Goal: Information Seeking & Learning: Learn about a topic

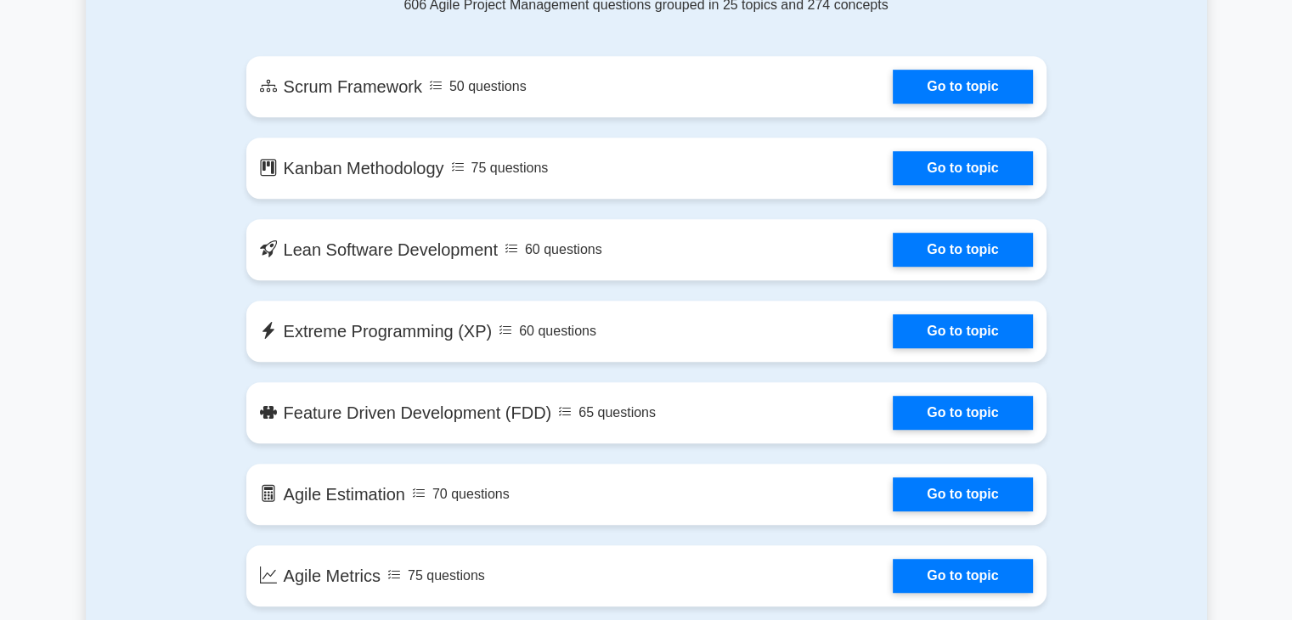
scroll to position [792, 0]
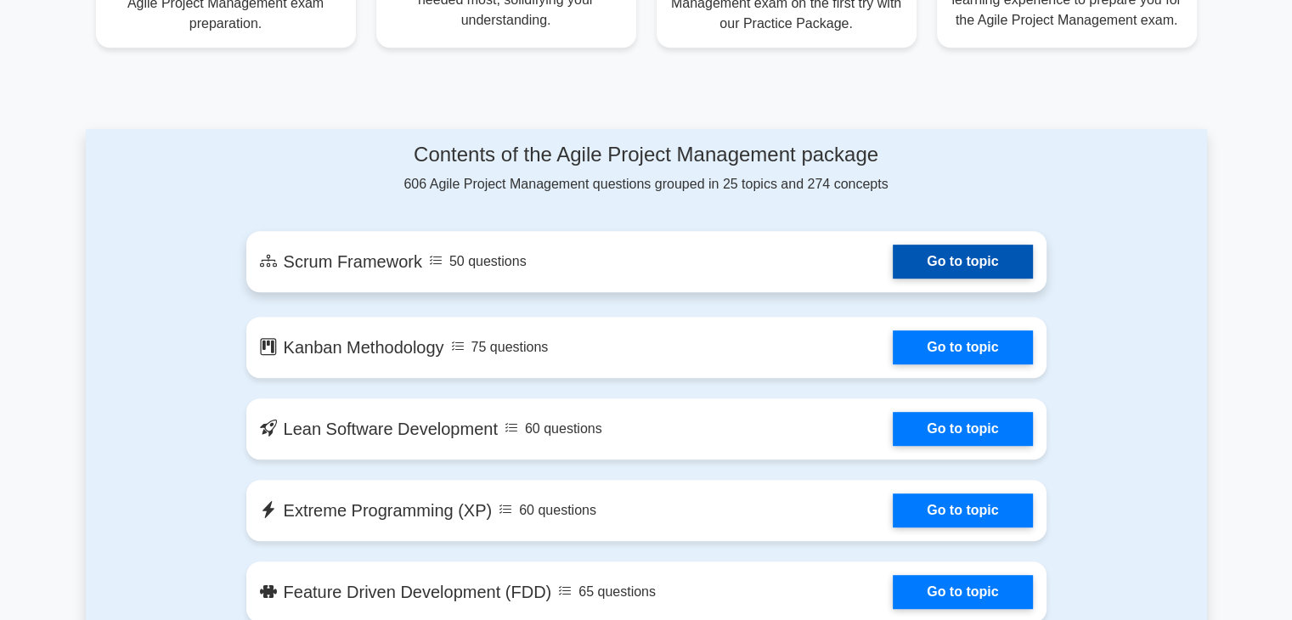
click at [999, 279] on link "Go to topic" at bounding box center [962, 262] width 139 height 34
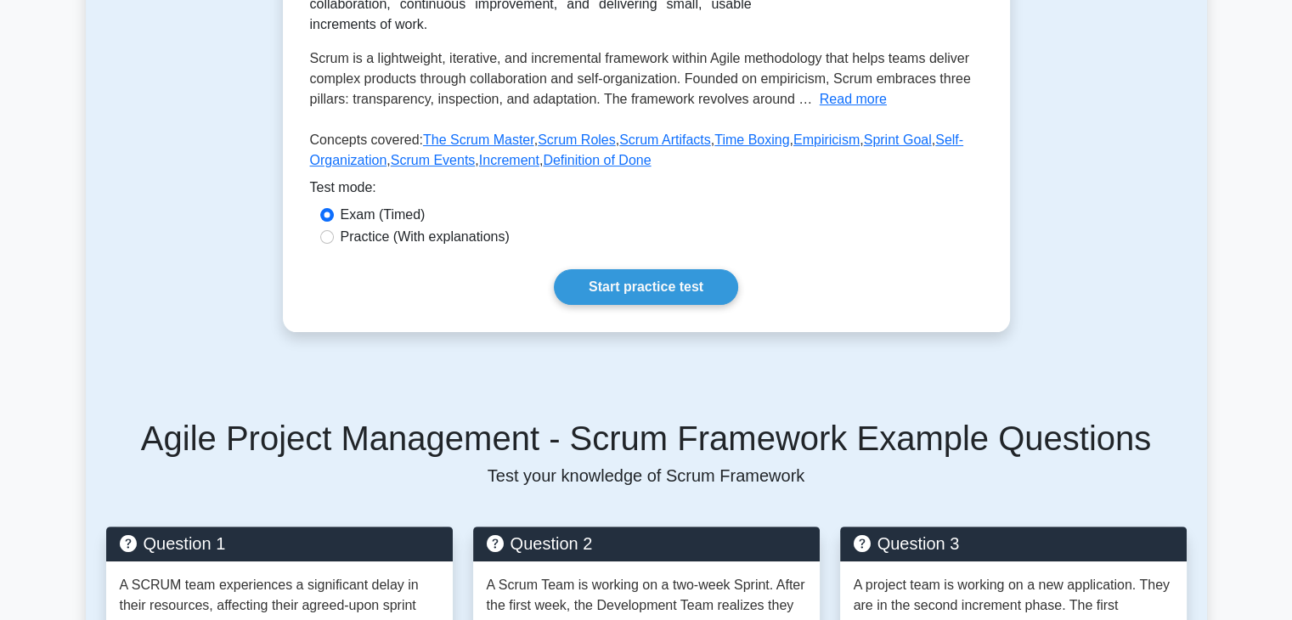
scroll to position [384, 0]
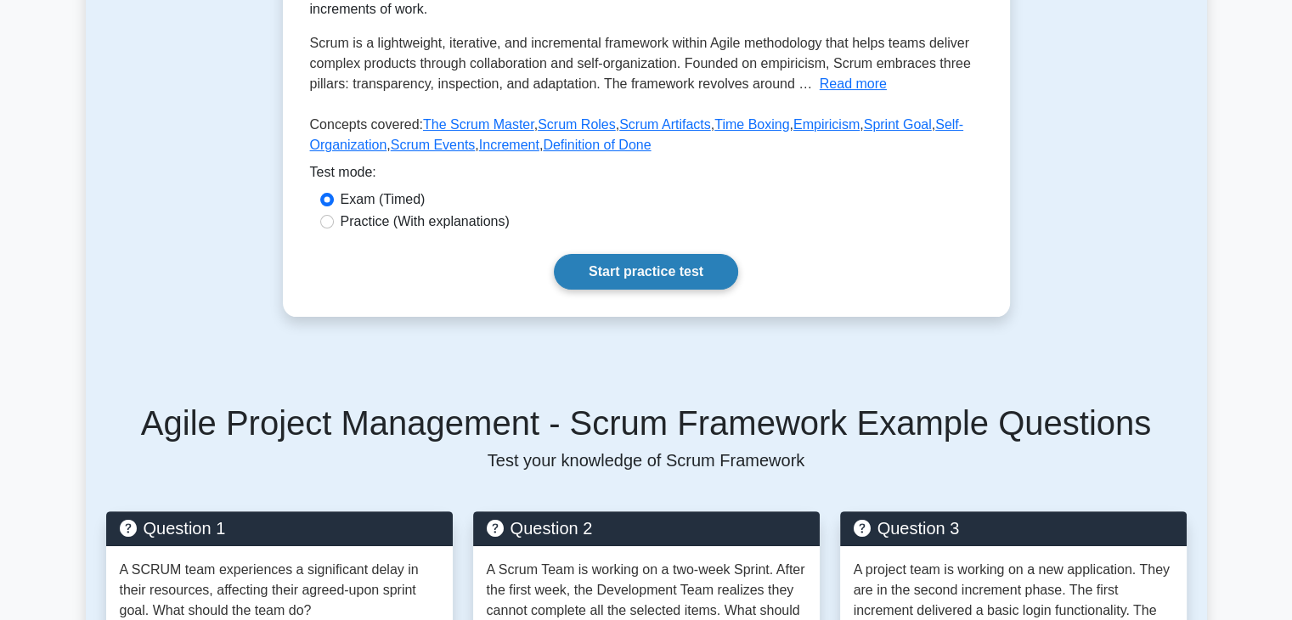
click at [698, 283] on link "Start practice test" at bounding box center [646, 272] width 184 height 36
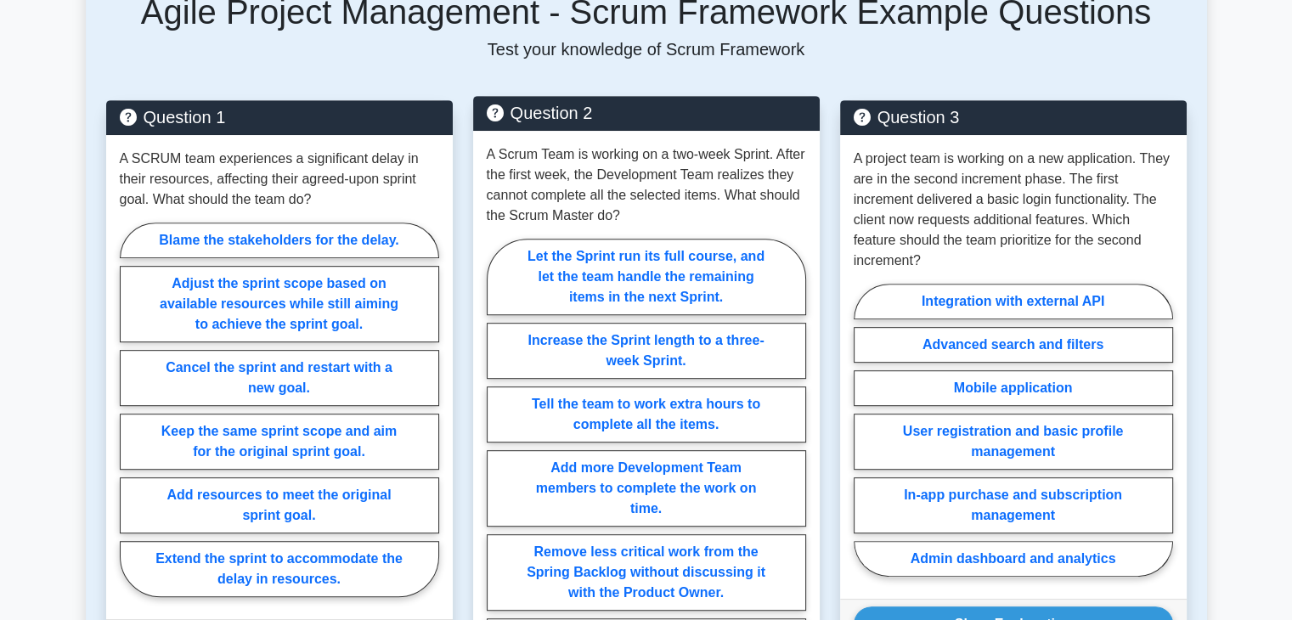
scroll to position [799, 0]
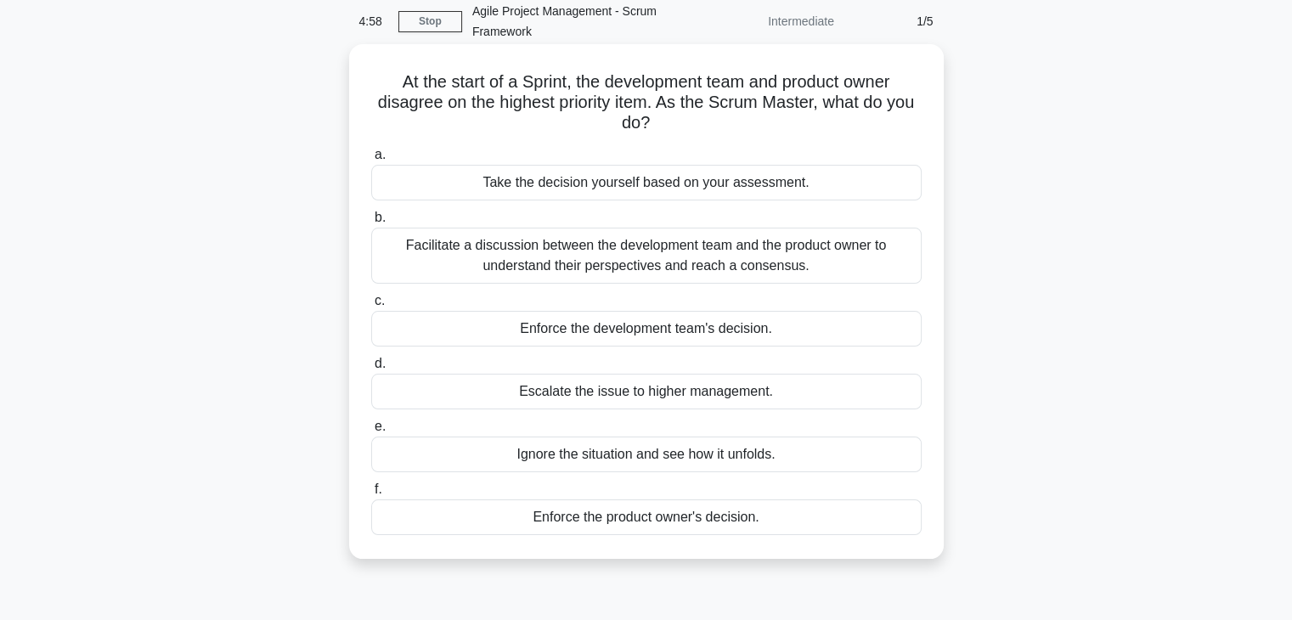
scroll to position [76, 0]
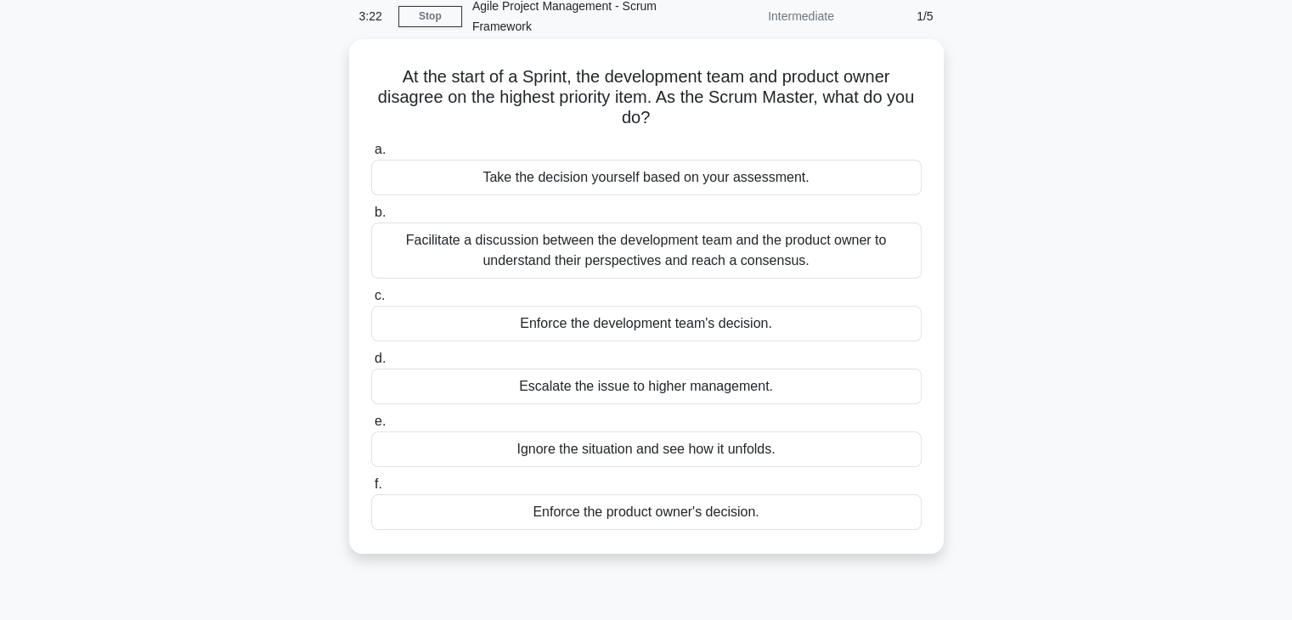
click at [860, 266] on div "Facilitate a discussion between the development team and the product owner to u…" at bounding box center [646, 251] width 551 height 56
click at [371, 218] on input "b. Facilitate a discussion between the development team and the product owner t…" at bounding box center [371, 212] width 0 height 11
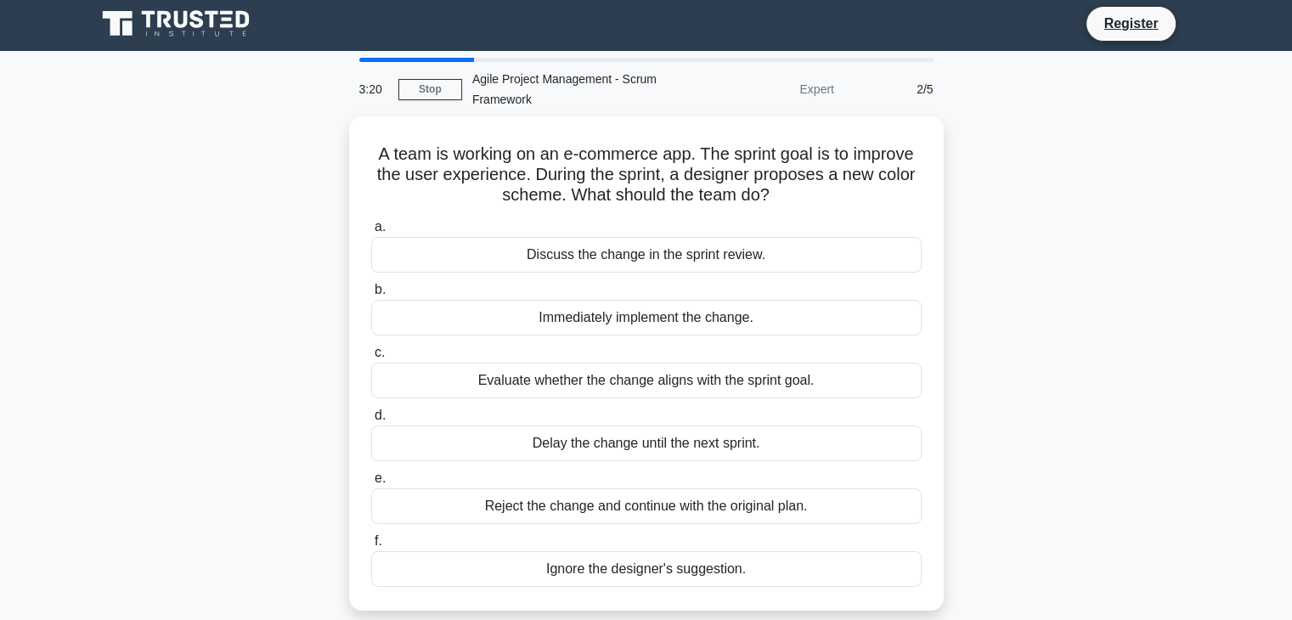
scroll to position [0, 0]
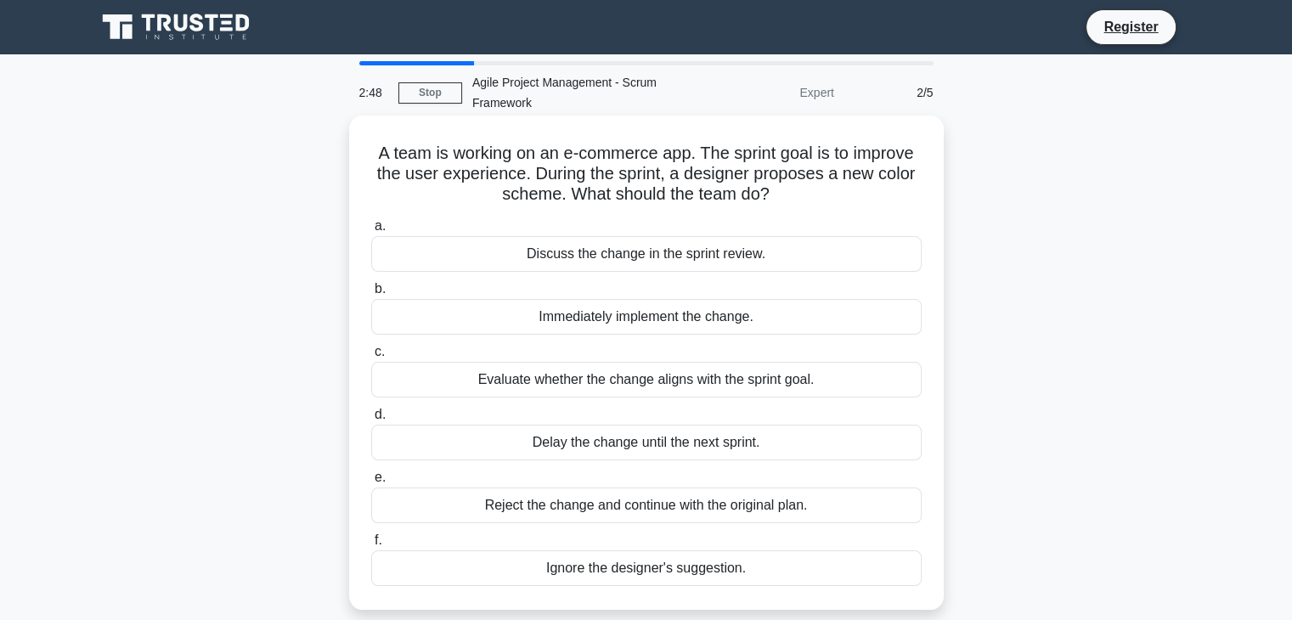
click at [741, 382] on div "Evaluate whether the change aligns with the sprint goal." at bounding box center [646, 380] width 551 height 36
click at [371, 358] on input "c. Evaluate whether the change aligns with the sprint goal." at bounding box center [371, 352] width 0 height 11
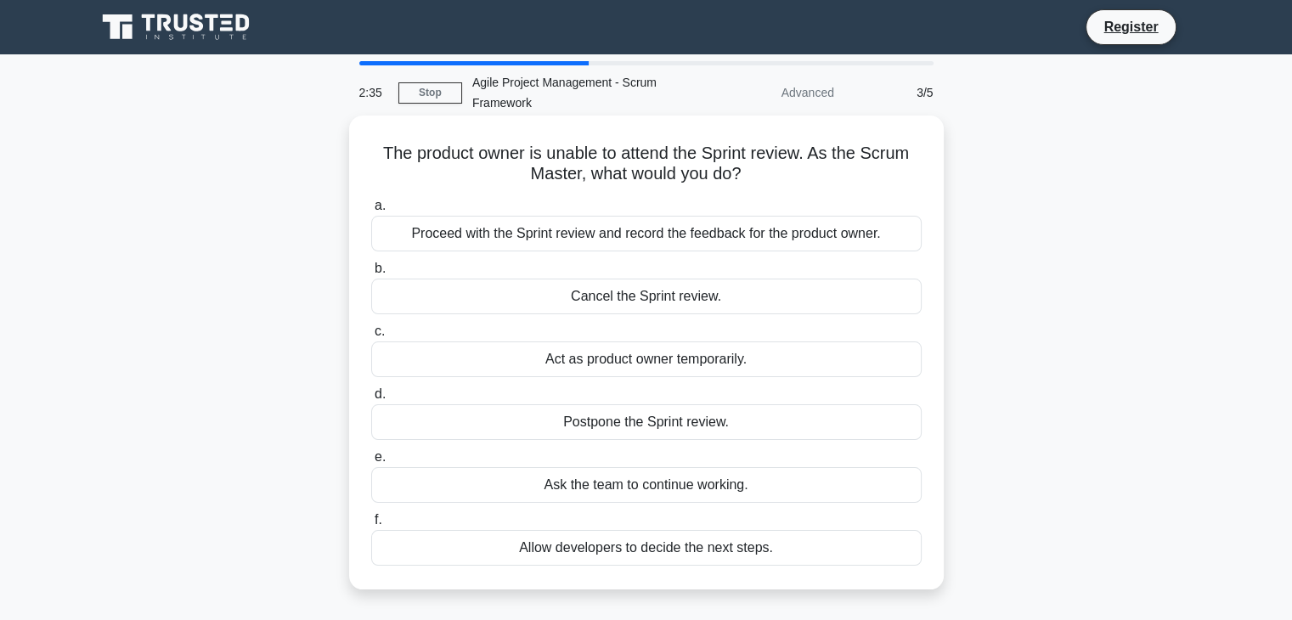
click at [794, 241] on div "Proceed with the Sprint review and record the feedback for the product owner." at bounding box center [646, 234] width 551 height 36
click at [371, 212] on input "a. Proceed with the Sprint review and record the feedback for the product owner." at bounding box center [371, 206] width 0 height 11
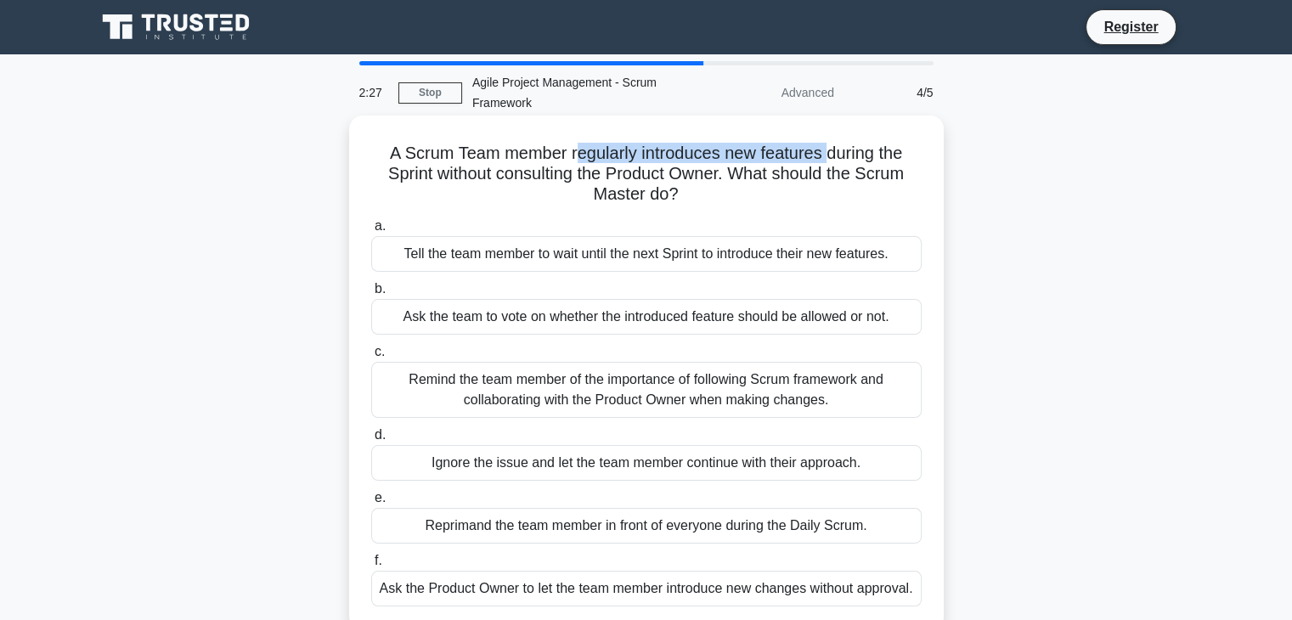
drag, startPoint x: 571, startPoint y: 149, endPoint x: 829, endPoint y: 161, distance: 258.6
click at [829, 161] on h5 "A Scrum Team member regularly introduces new features during the Sprint without…" at bounding box center [647, 174] width 554 height 63
click at [811, 199] on h5 "A Scrum Team member regularly introduces new features during the Sprint without…" at bounding box center [647, 174] width 554 height 63
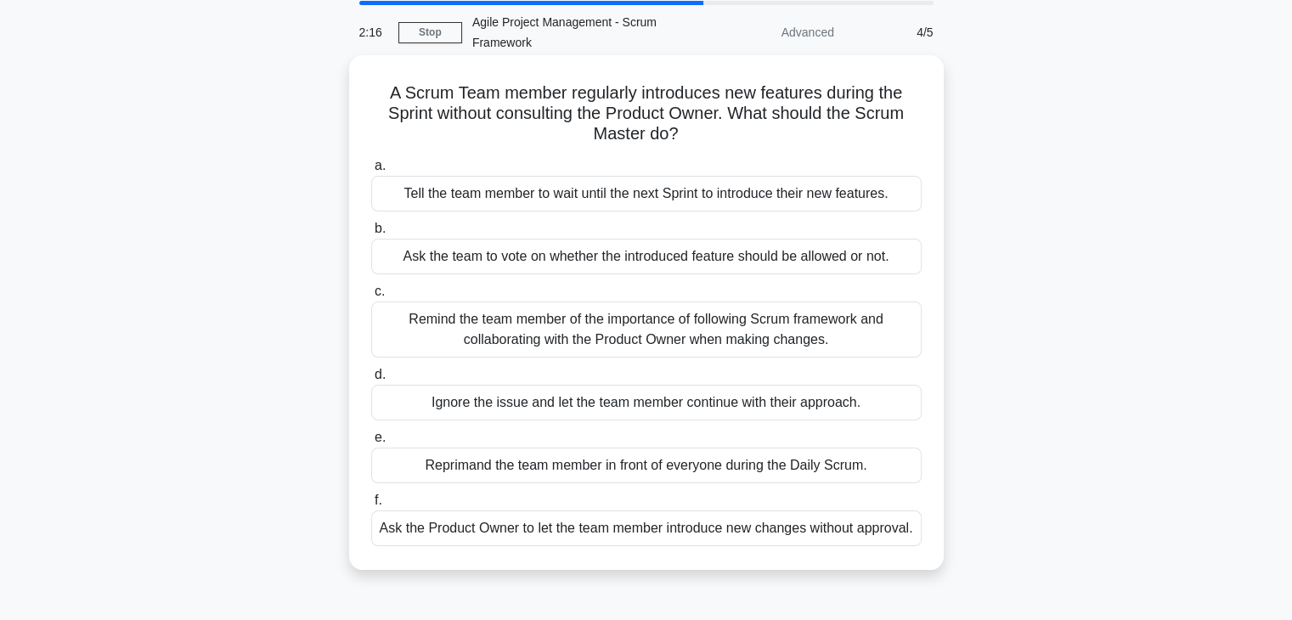
scroll to position [63, 0]
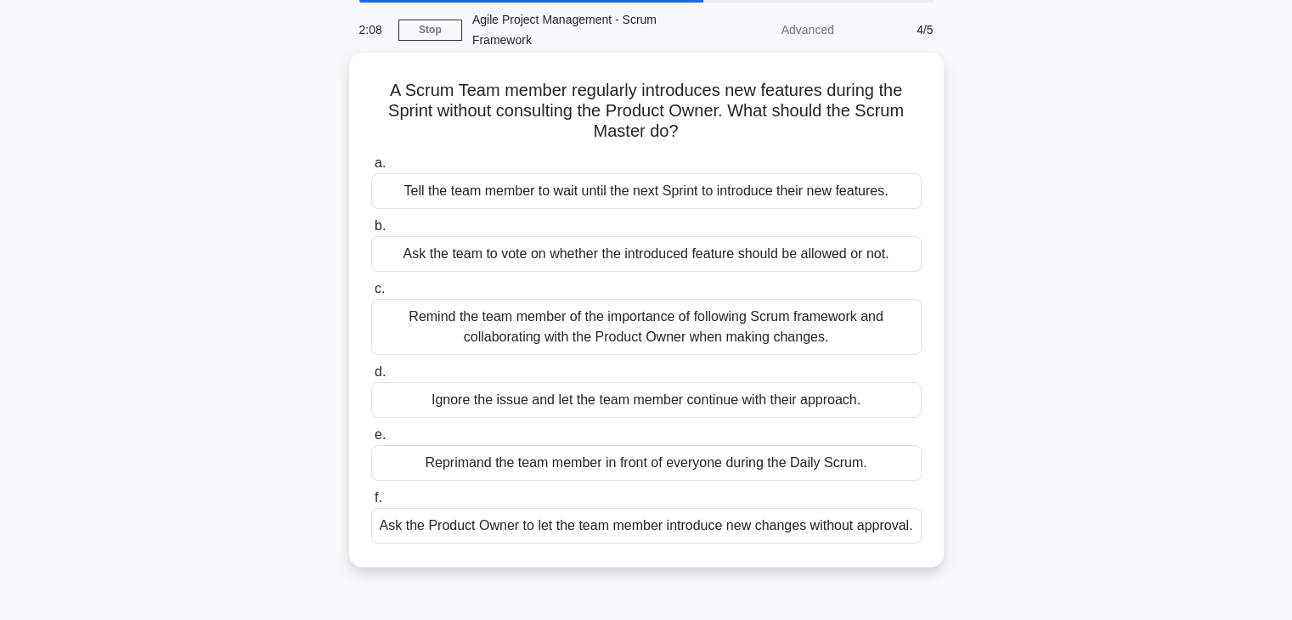
click at [812, 337] on div "Remind the team member of the importance of following Scrum framework and colla…" at bounding box center [646, 327] width 551 height 56
click at [371, 295] on input "c. Remind the team member of the importance of following Scrum framework and co…" at bounding box center [371, 289] width 0 height 11
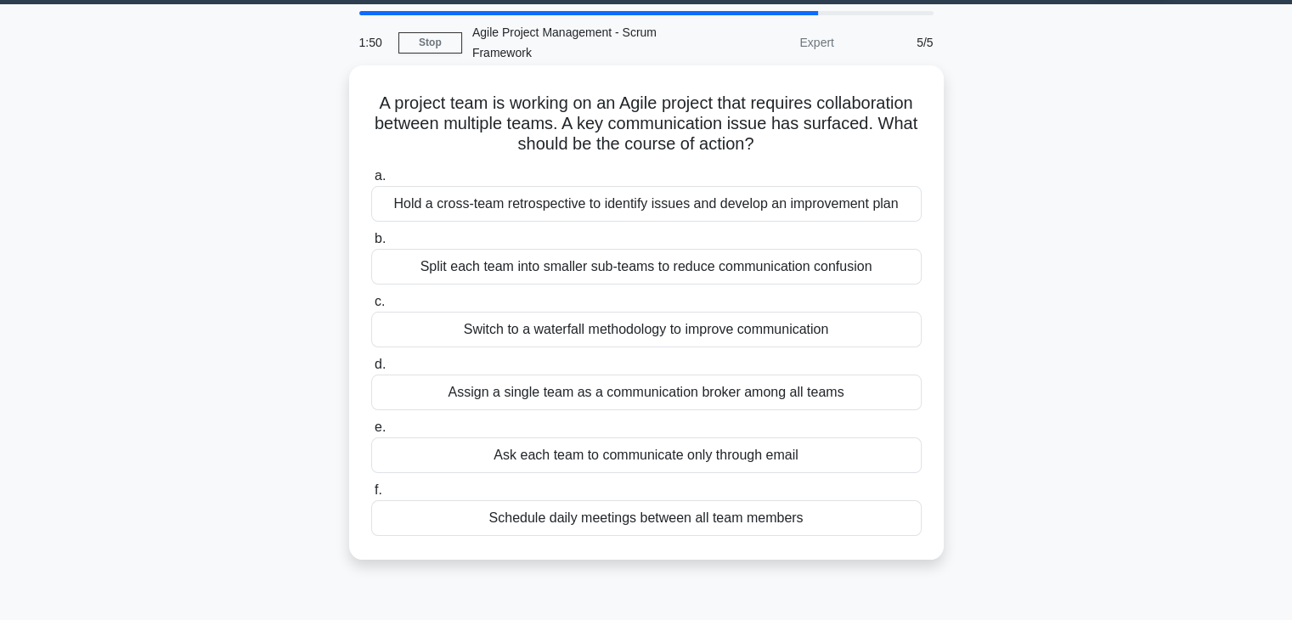
scroll to position [61, 0]
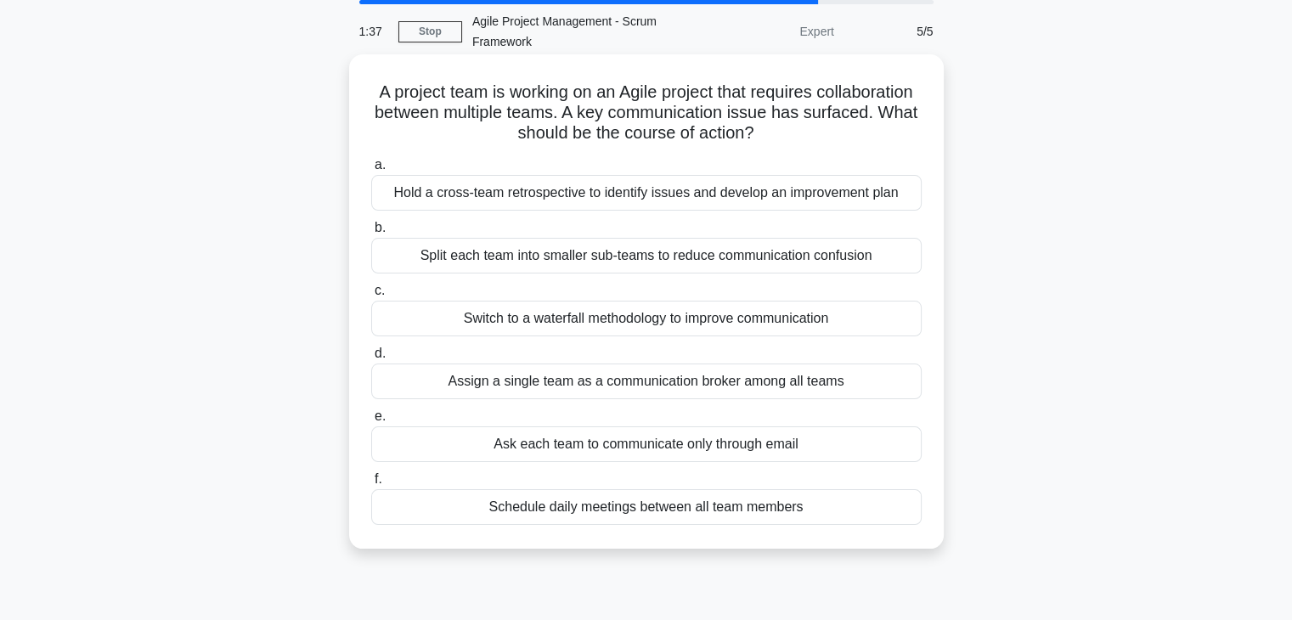
click at [779, 195] on div "Hold a cross-team retrospective to identify issues and develop an improvement p…" at bounding box center [646, 193] width 551 height 36
click at [371, 171] on input "a. Hold a cross-team retrospective to identify issues and develop an improvemen…" at bounding box center [371, 165] width 0 height 11
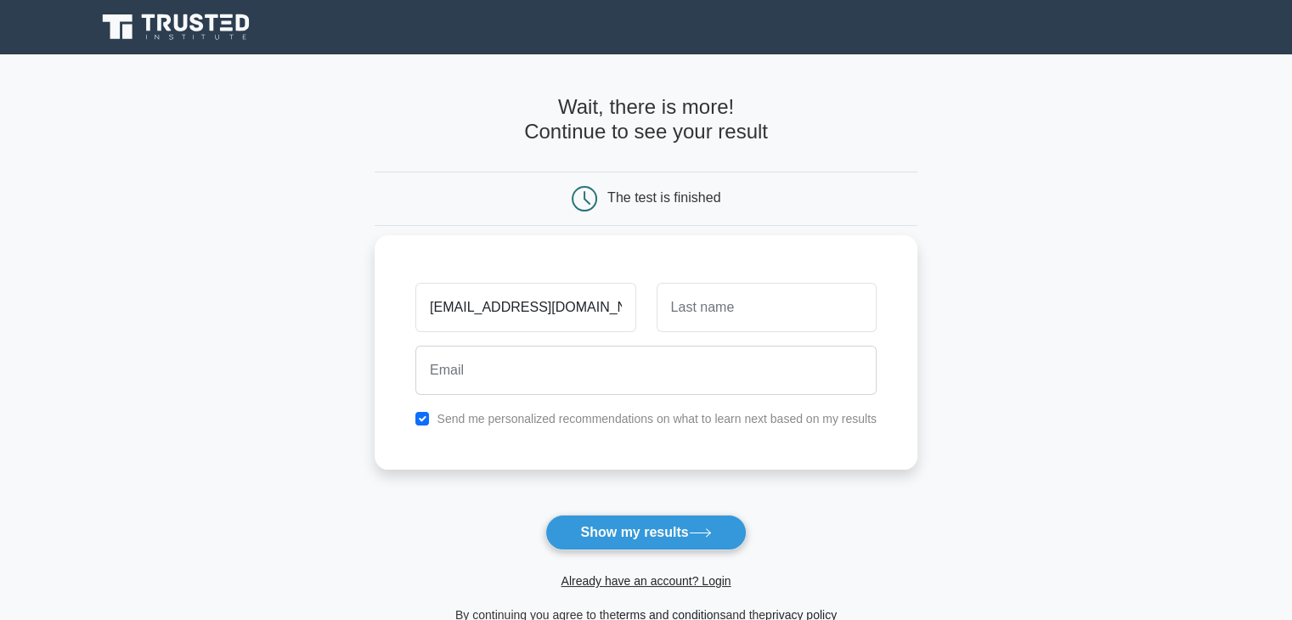
type input "shrutishaw702@gmail.com"
drag, startPoint x: 588, startPoint y: 309, endPoint x: 364, endPoint y: 290, distance: 224.3
click at [364, 290] on main "Wait, there is more! Continue to see your result The test is finished and the" at bounding box center [646, 360] width 1292 height 612
type input "shruti"
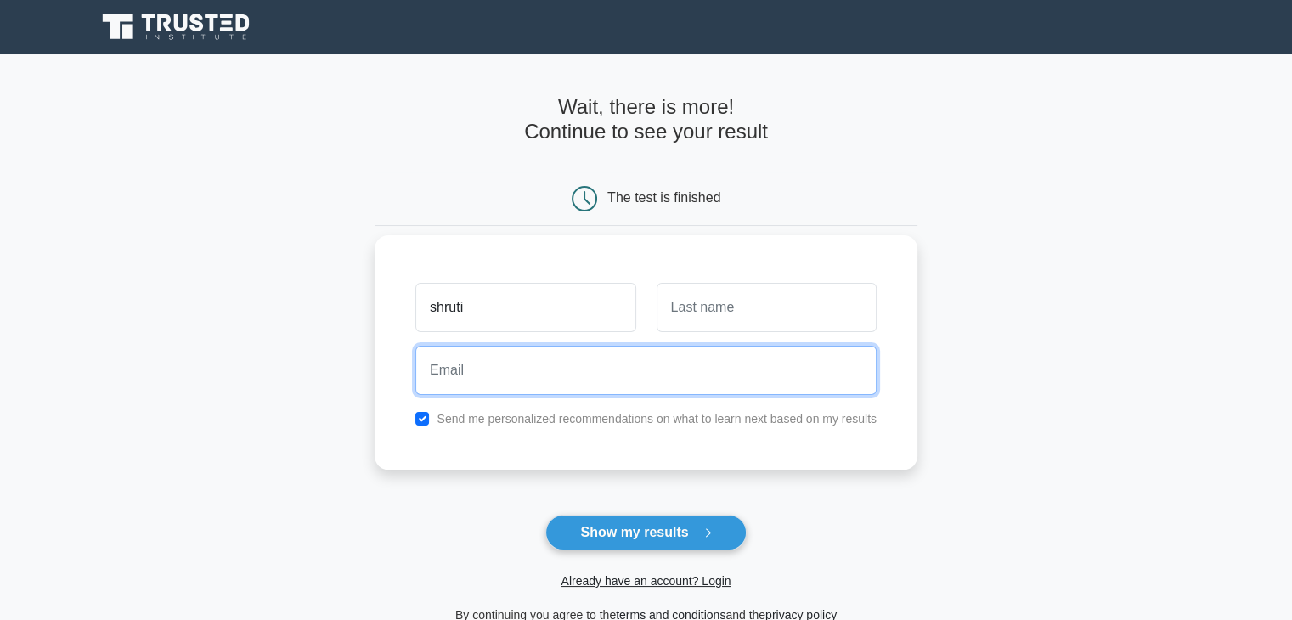
click at [603, 376] on input "email" at bounding box center [645, 370] width 461 height 49
type input "shrutishaw702@gmail.com"
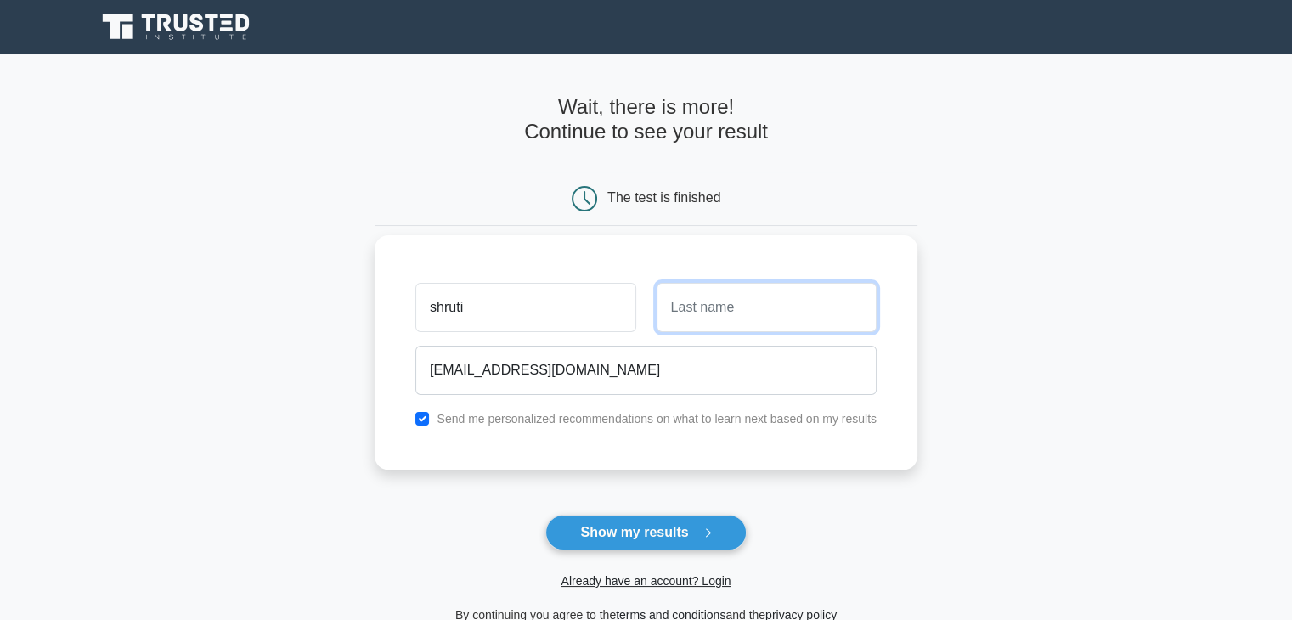
click at [709, 307] on input "text" at bounding box center [767, 307] width 220 height 49
type input "s"
click at [502, 310] on input "shrut" at bounding box center [525, 307] width 220 height 49
type input "s"
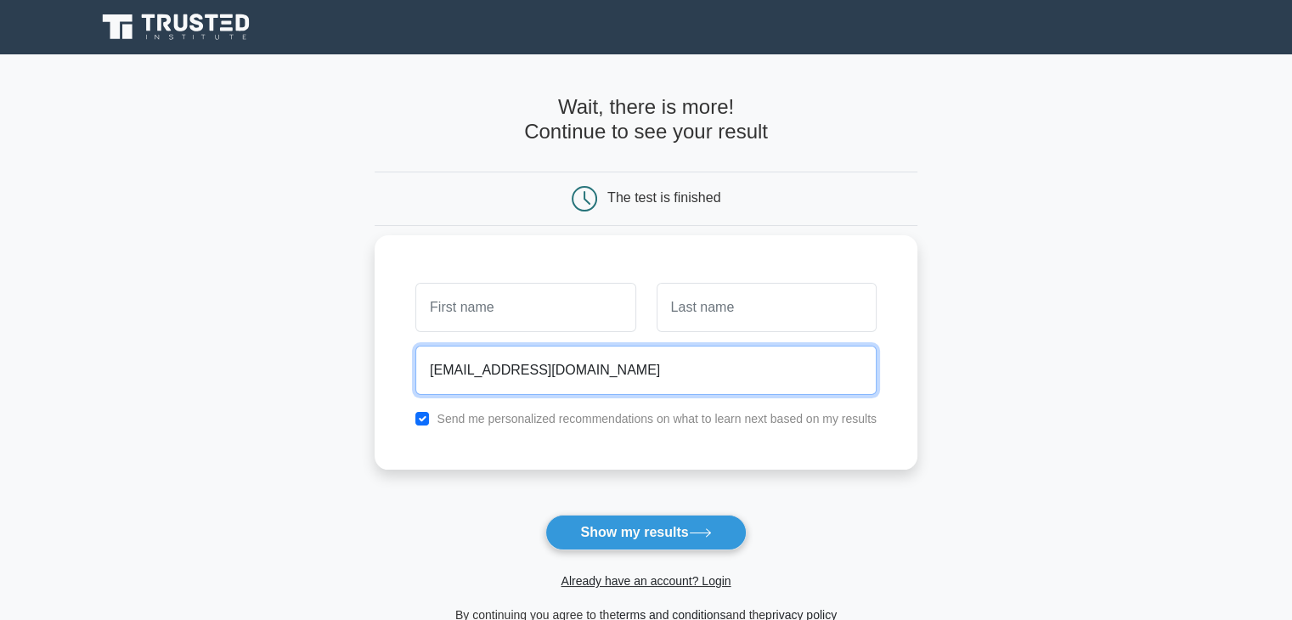
click at [602, 356] on input "shrutishaw702@gmail.com" at bounding box center [645, 370] width 461 height 49
type input "s"
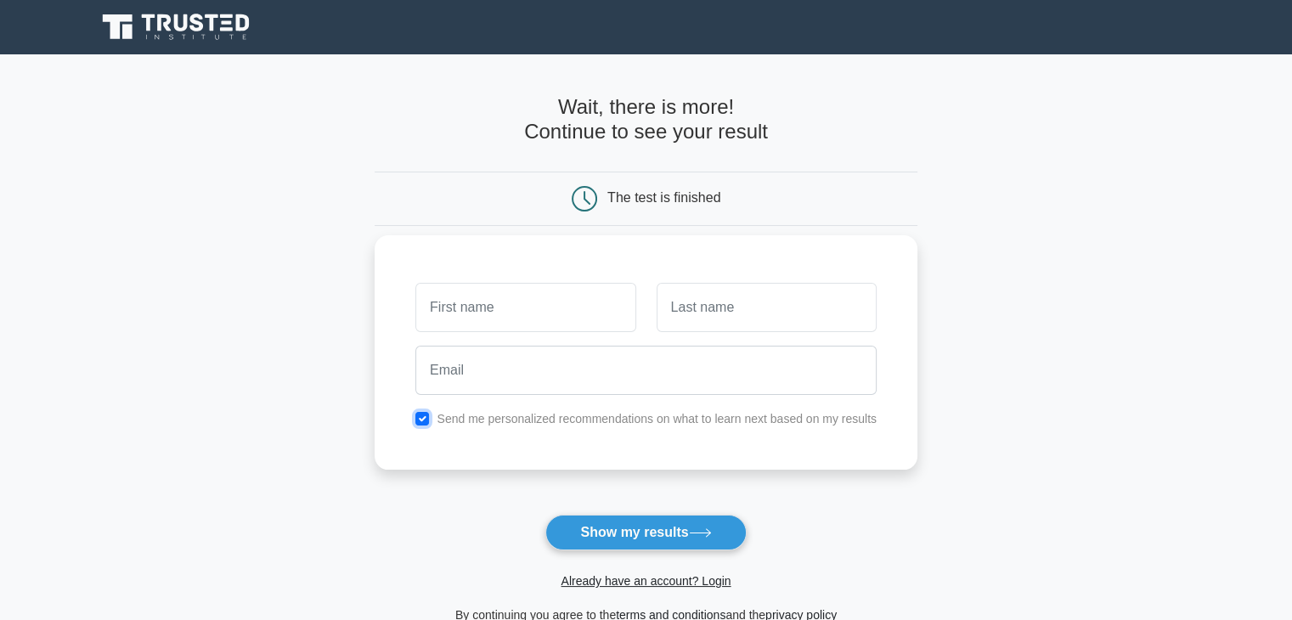
click at [420, 421] on input "checkbox" at bounding box center [422, 419] width 14 height 14
checkbox input "false"
click at [665, 533] on button "Show my results" at bounding box center [645, 533] width 201 height 36
type input "shrutishaw702@gmail.com"
type input "shruti"
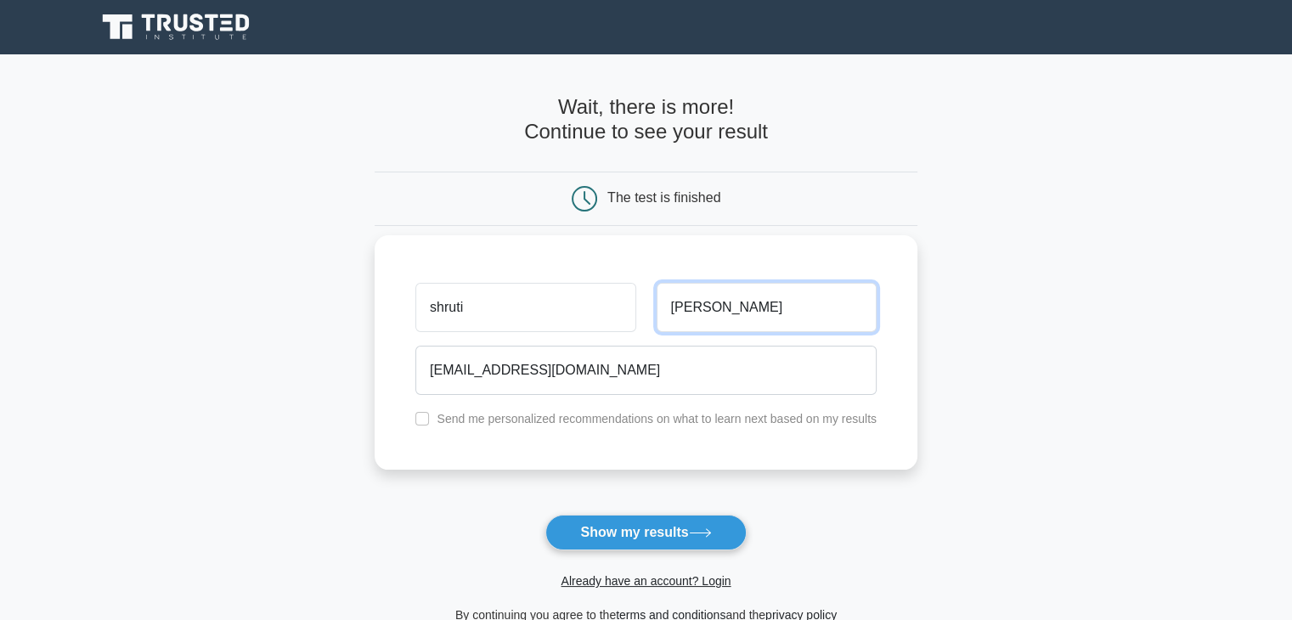
type input "shaw"
click at [422, 412] on input "checkbox" at bounding box center [422, 419] width 14 height 14
click at [428, 428] on div "Send me personalized recommendations on what to learn next based on my results" at bounding box center [646, 419] width 482 height 20
click at [422, 422] on input "checkbox" at bounding box center [422, 419] width 14 height 14
checkbox input "false"
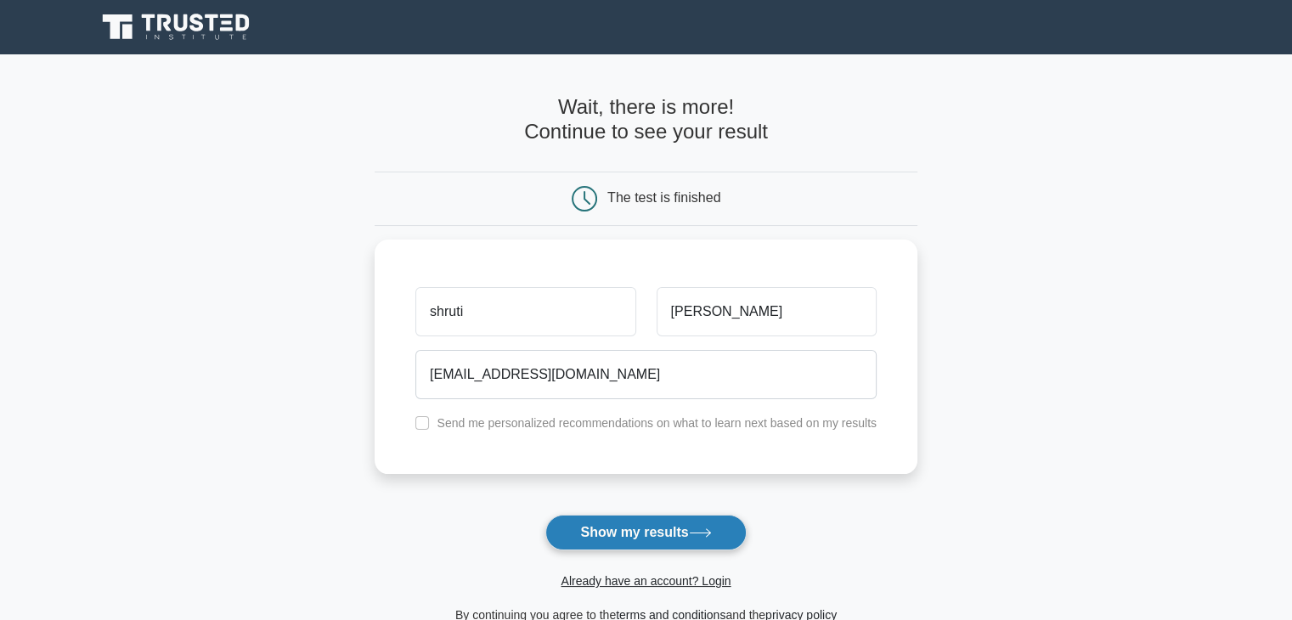
click at [673, 545] on button "Show my results" at bounding box center [645, 533] width 201 height 36
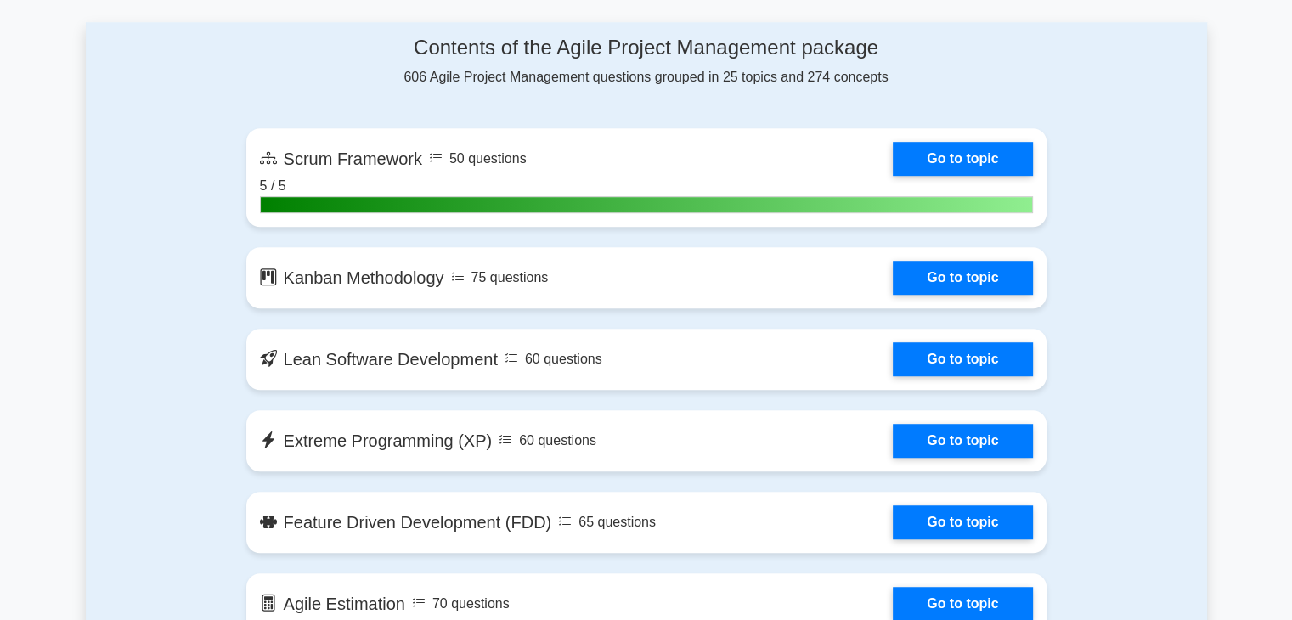
scroll to position [1063, 0]
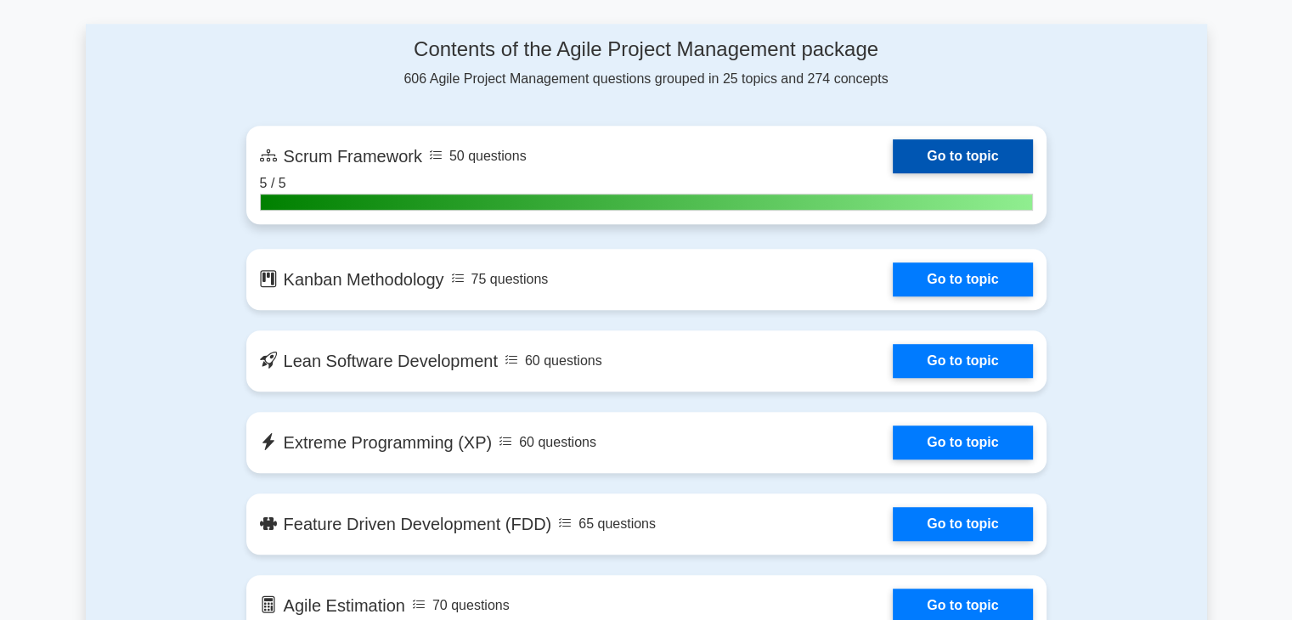
click at [893, 156] on link "Go to topic" at bounding box center [962, 156] width 139 height 34
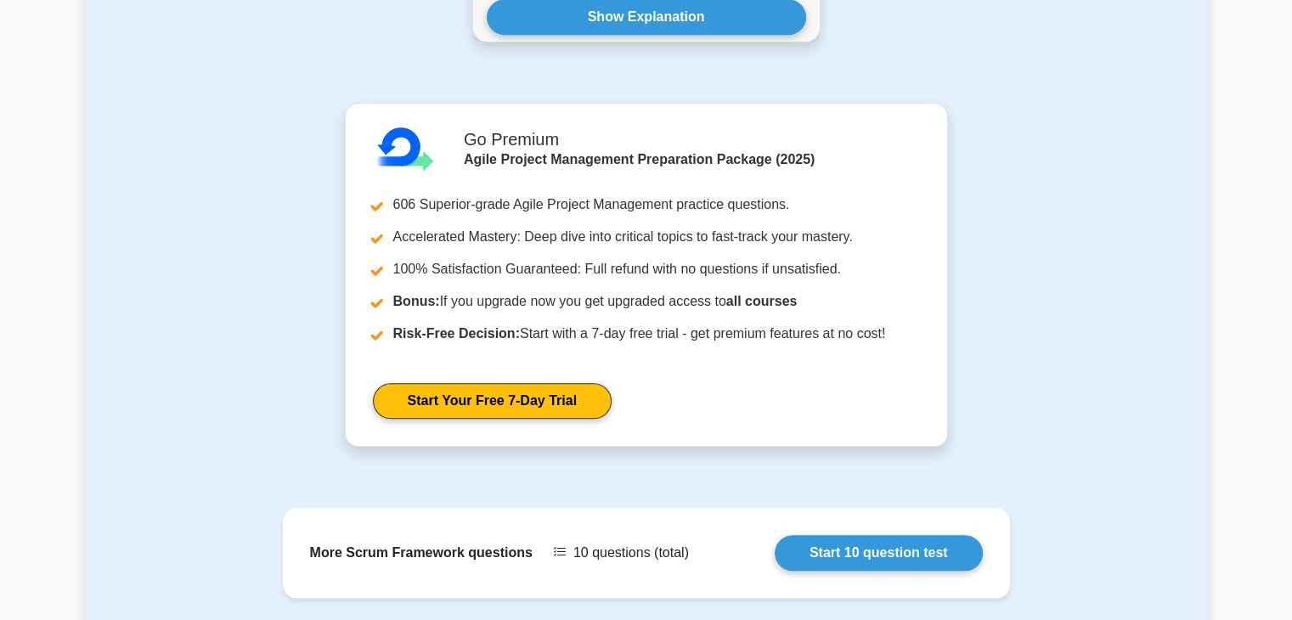
scroll to position [1788, 0]
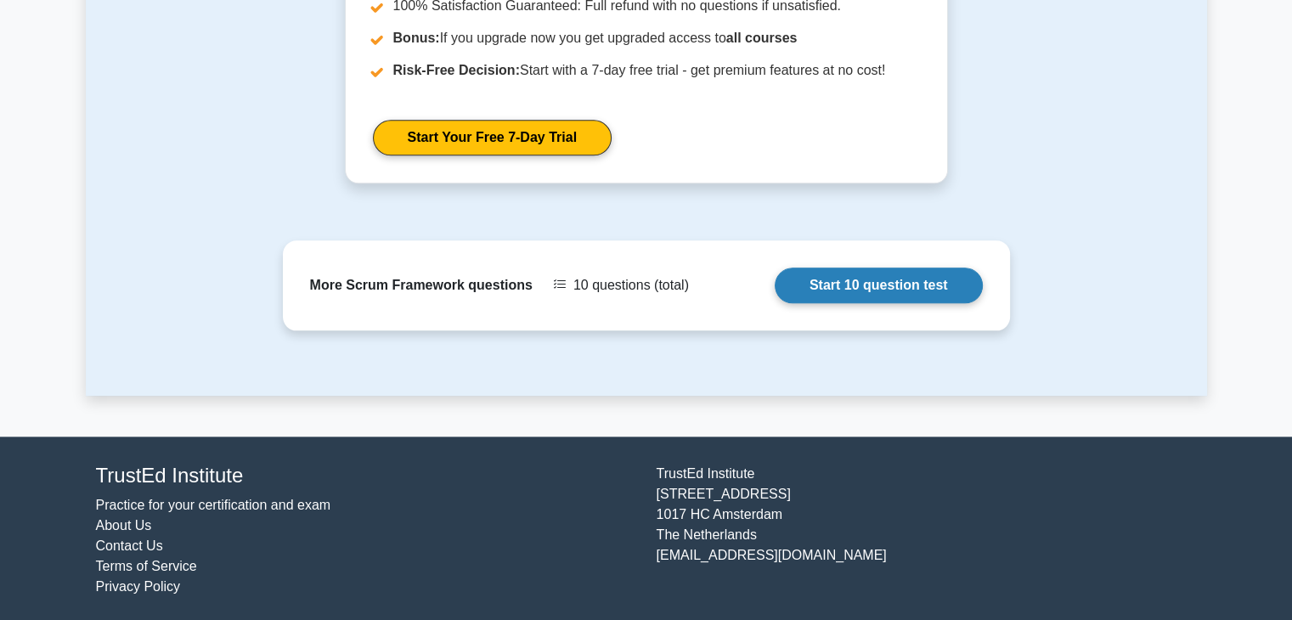
click at [895, 288] on link "Start 10 question test" at bounding box center [879, 286] width 208 height 36
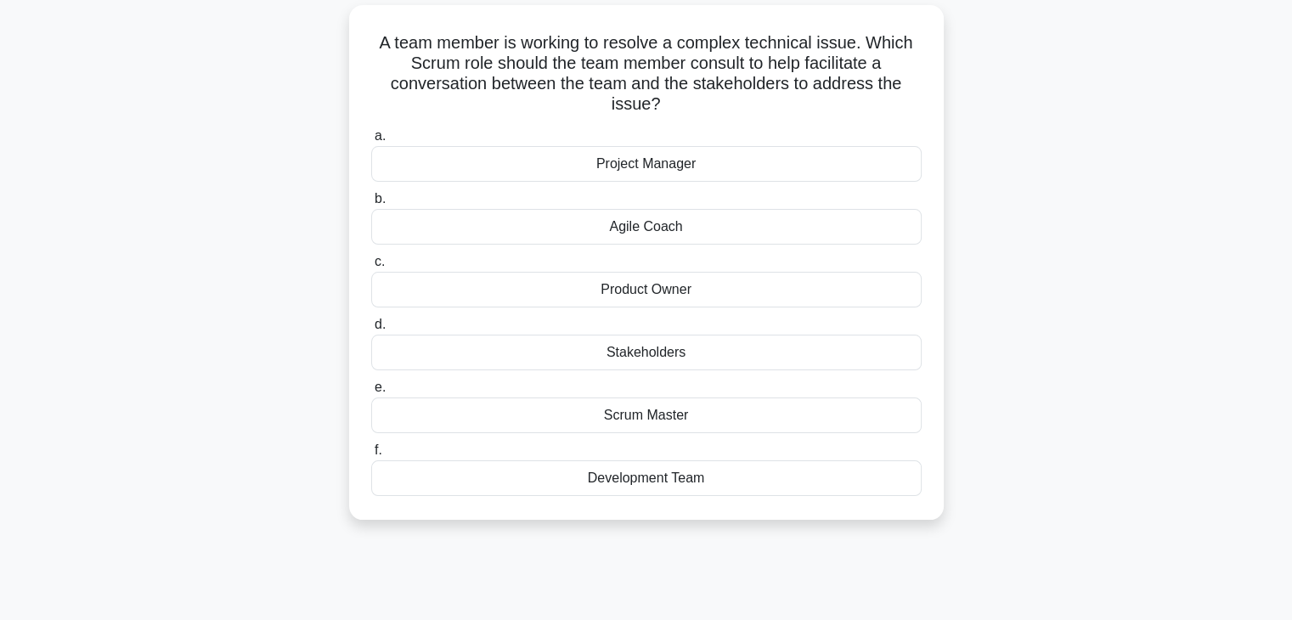
scroll to position [112, 0]
drag, startPoint x: 611, startPoint y: 42, endPoint x: 860, endPoint y: 51, distance: 249.1
click at [860, 51] on h5 "A team member is working to resolve a complex technical issue. Which Scrum role…" at bounding box center [647, 72] width 554 height 83
click at [698, 409] on div "Scrum Master" at bounding box center [646, 414] width 551 height 36
click at [371, 392] on input "e. Scrum Master" at bounding box center [371, 386] width 0 height 11
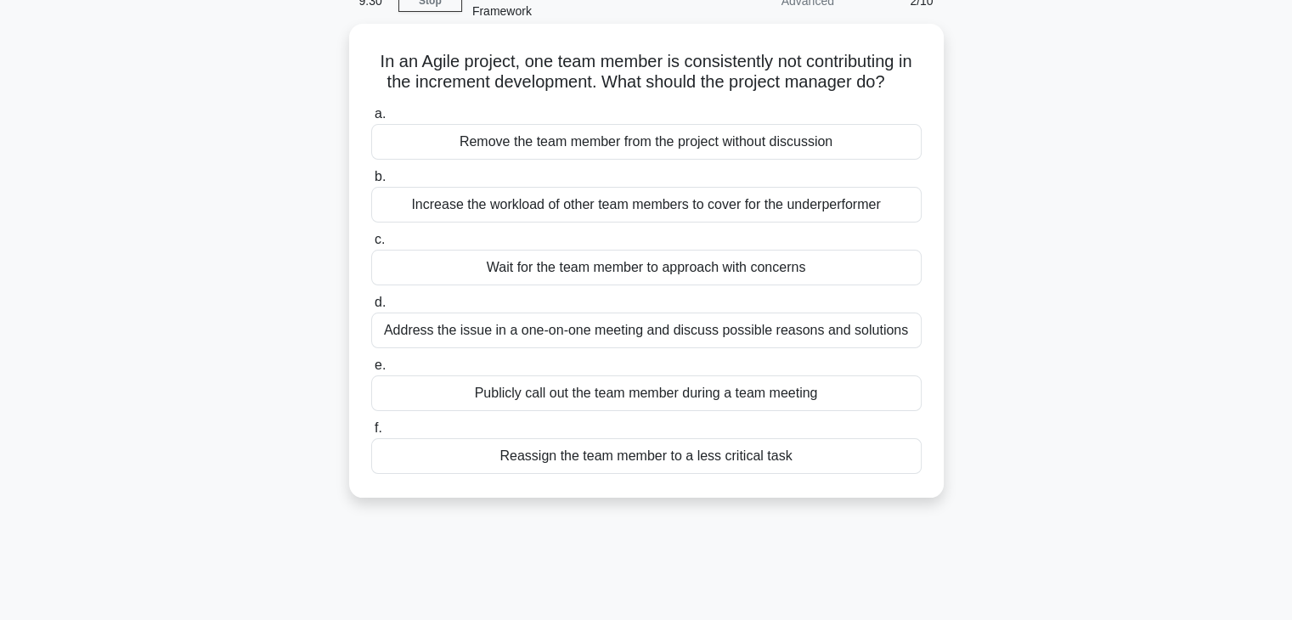
scroll to position [92, 0]
click at [732, 348] on div "Address the issue in a one-on-one meeting and discuss possible reasons and solu…" at bounding box center [646, 331] width 551 height 36
click at [371, 308] on input "d. Address the issue in a one-on-one meeting and discuss possible reasons and s…" at bounding box center [371, 302] width 0 height 11
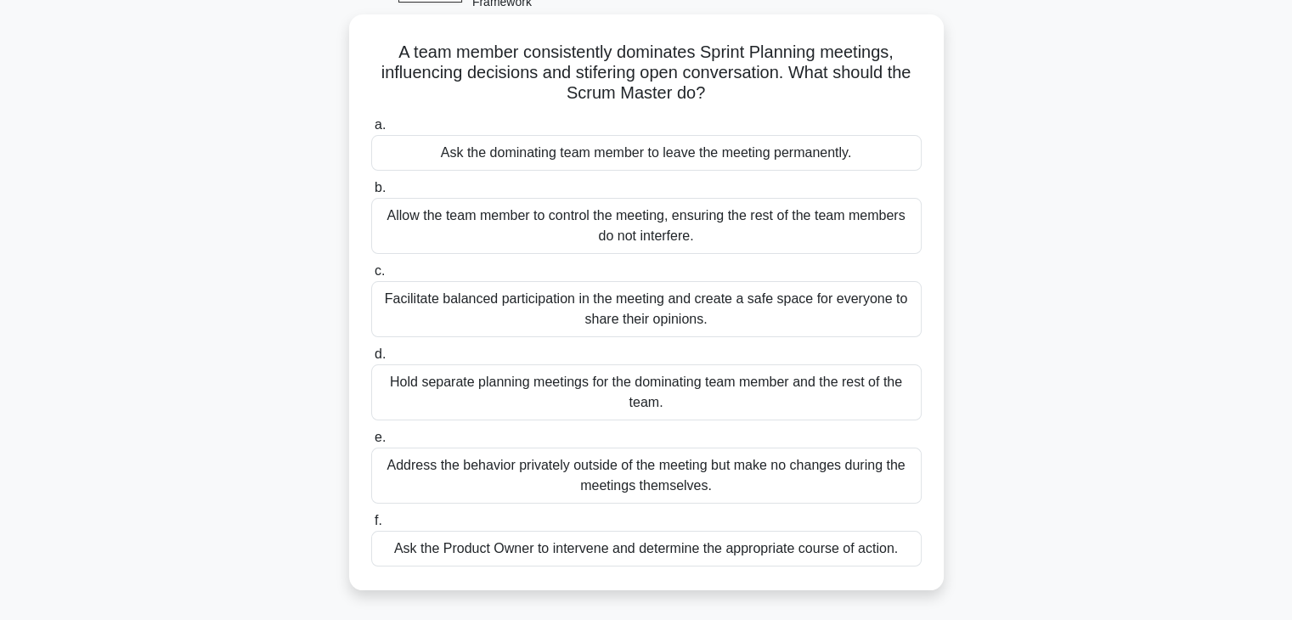
scroll to position [108, 0]
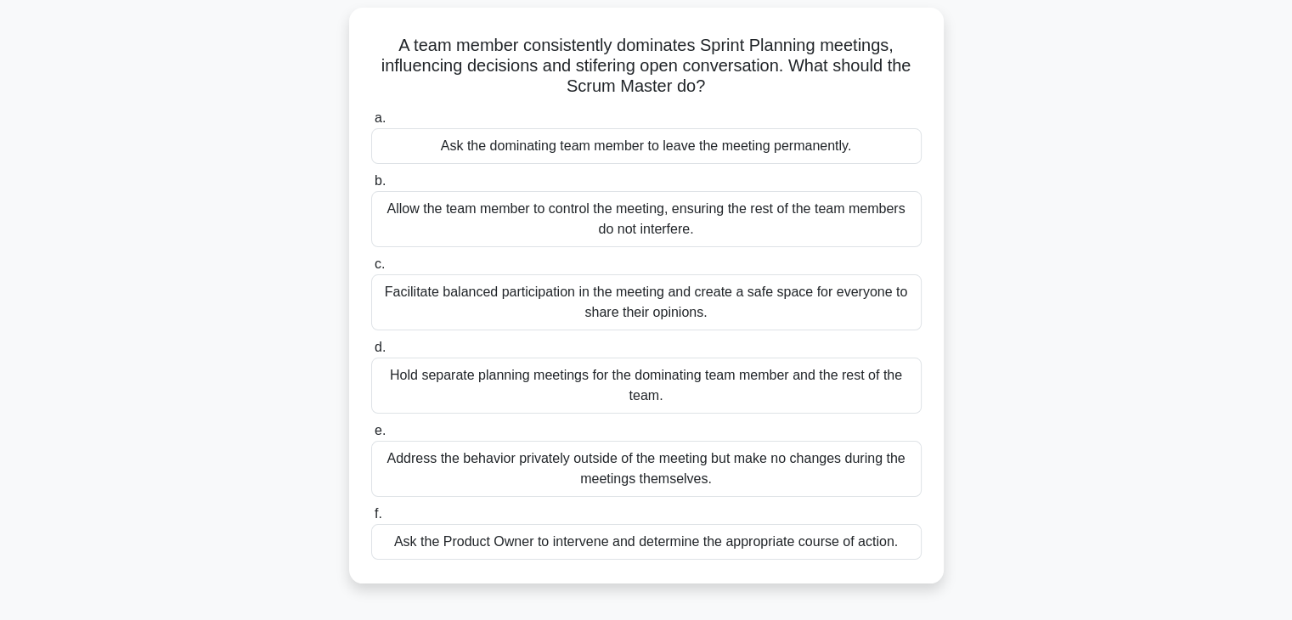
click at [748, 323] on div "Facilitate balanced participation in the meeting and create a safe space for ev…" at bounding box center [646, 302] width 551 height 56
click at [371, 270] on input "c. Facilitate balanced participation in the meeting and create a safe space for…" at bounding box center [371, 264] width 0 height 11
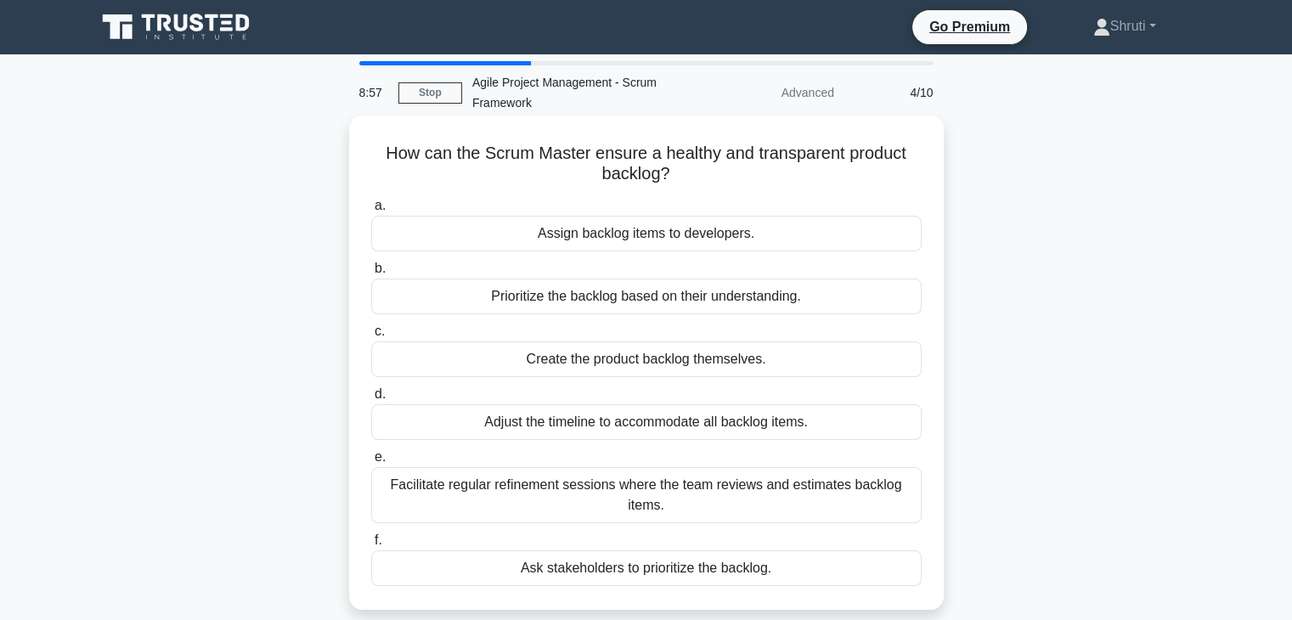
scroll to position [61, 0]
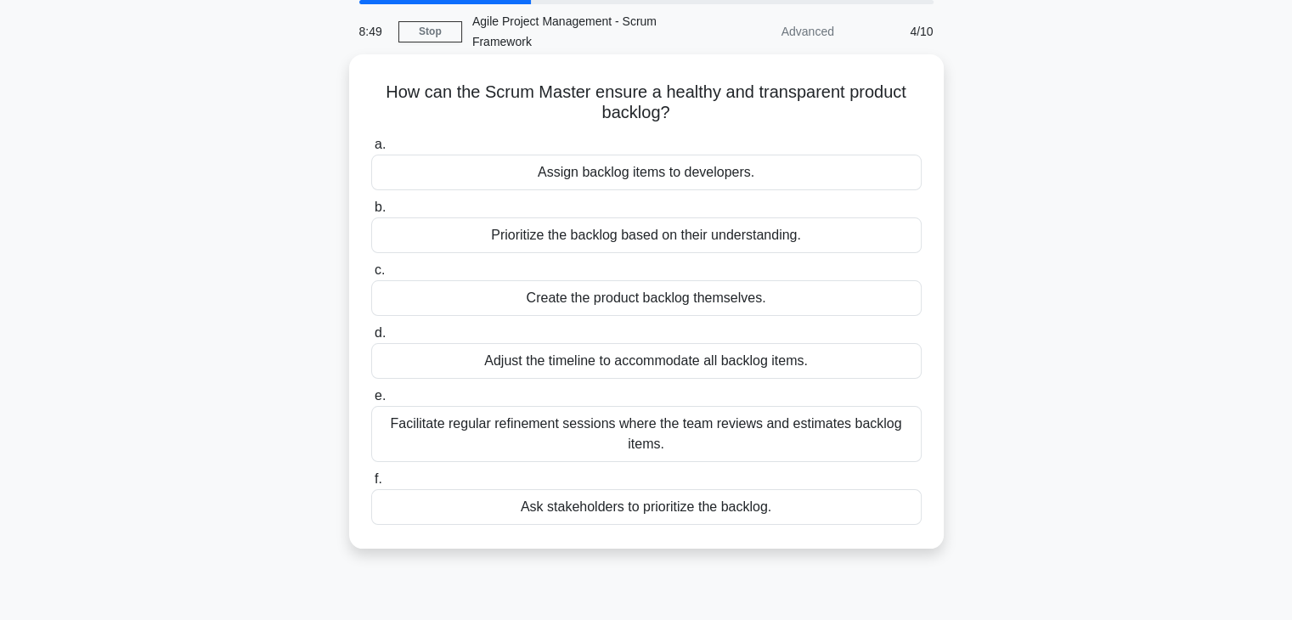
click at [863, 443] on div "Facilitate regular refinement sessions where the team reviews and estimates bac…" at bounding box center [646, 434] width 551 height 56
click at [371, 402] on input "e. Facilitate regular refinement sessions where the team reviews and estimates …" at bounding box center [371, 396] width 0 height 11
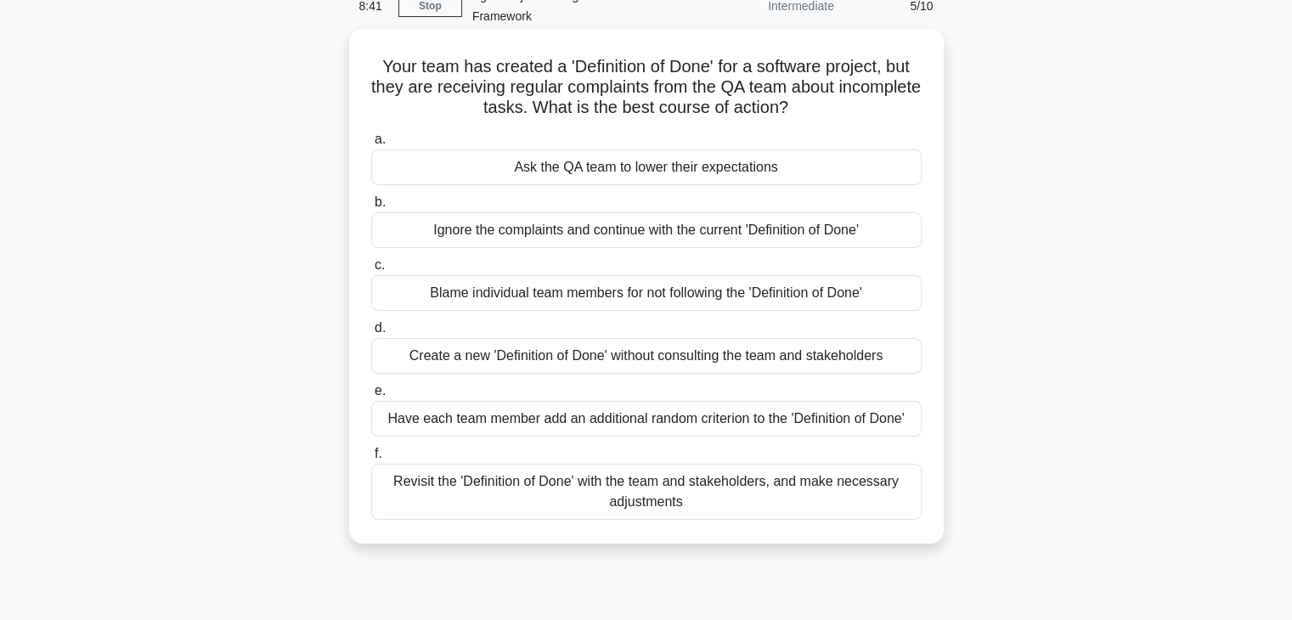
scroll to position [88, 0]
click at [773, 500] on div "Revisit the 'Definition of Done' with the team and stakeholders, and make neces…" at bounding box center [646, 491] width 551 height 56
click at [371, 459] on input "f. Revisit the 'Definition of Done' with the team and stakeholders, and make ne…" at bounding box center [371, 453] width 0 height 11
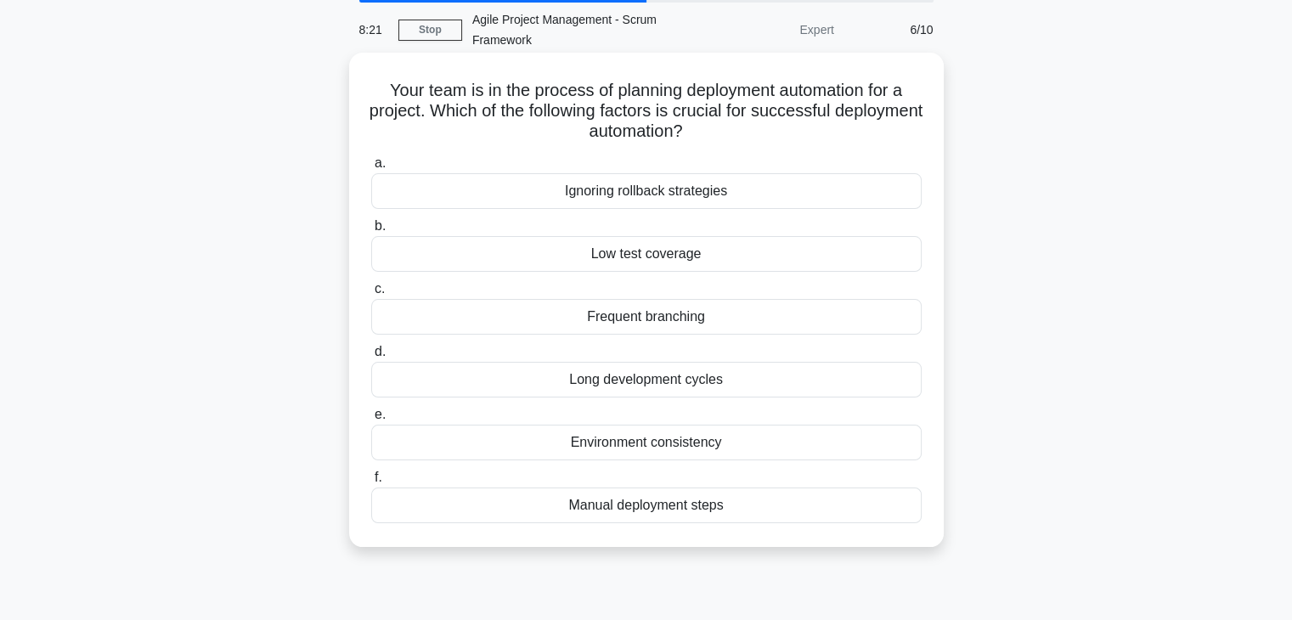
scroll to position [70, 0]
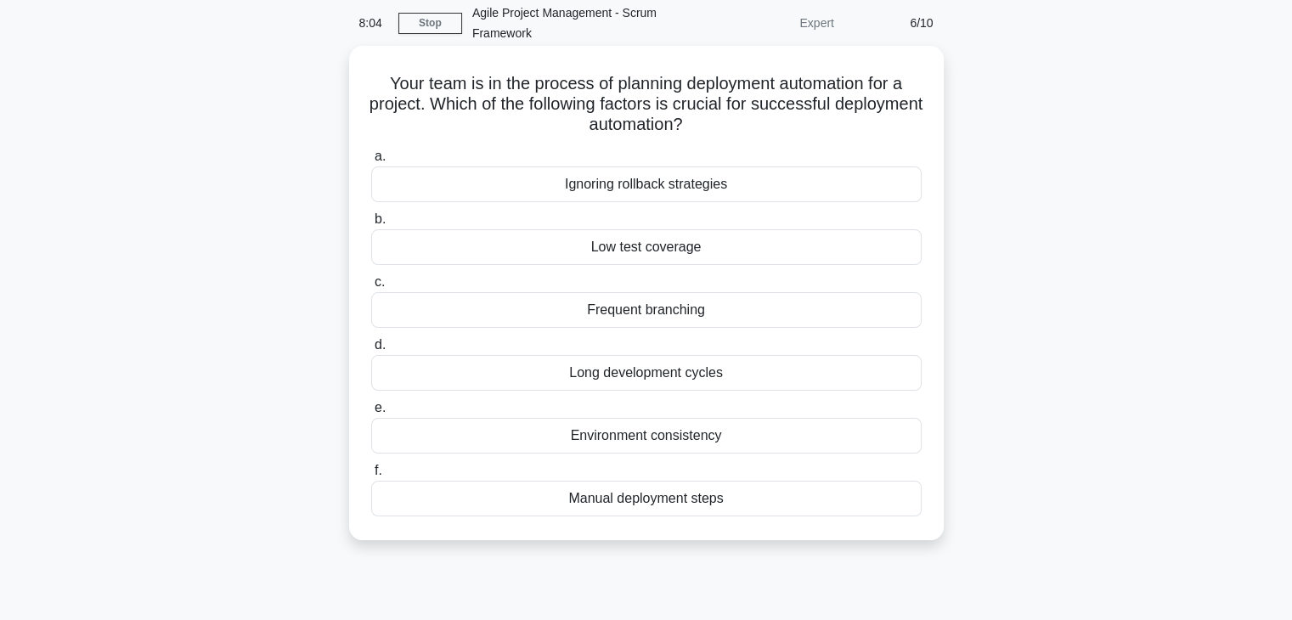
click at [696, 444] on div "Environment consistency" at bounding box center [646, 436] width 551 height 36
click at [371, 414] on input "e. Environment consistency" at bounding box center [371, 408] width 0 height 11
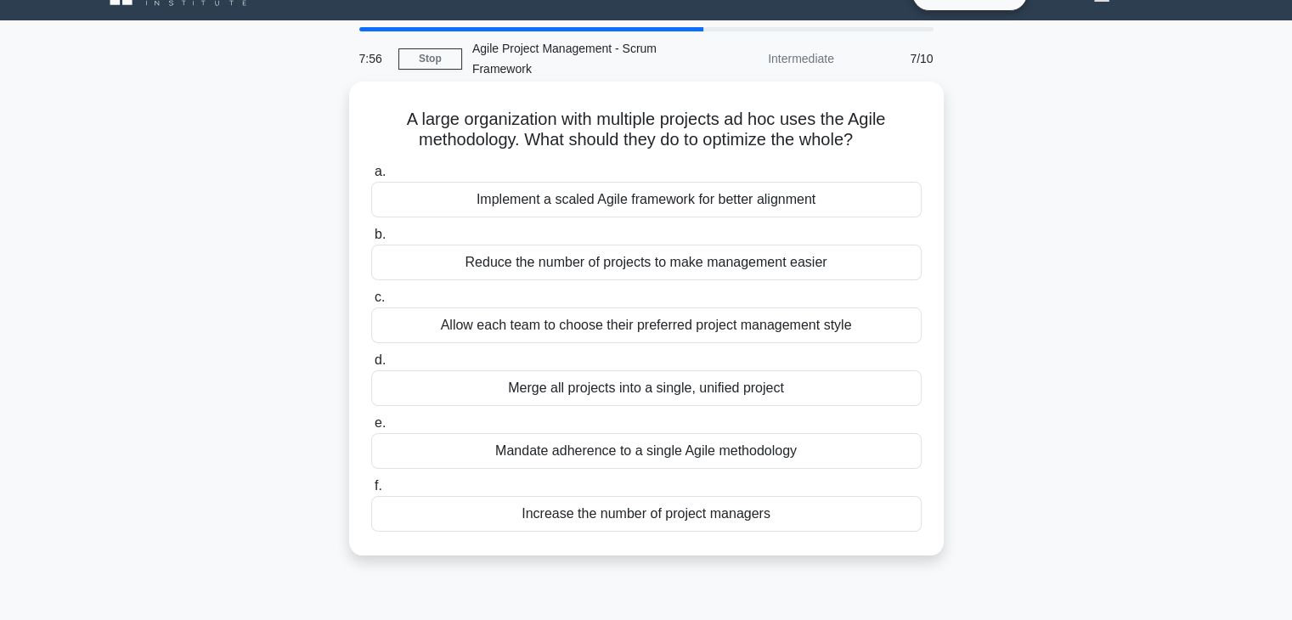
scroll to position [37, 0]
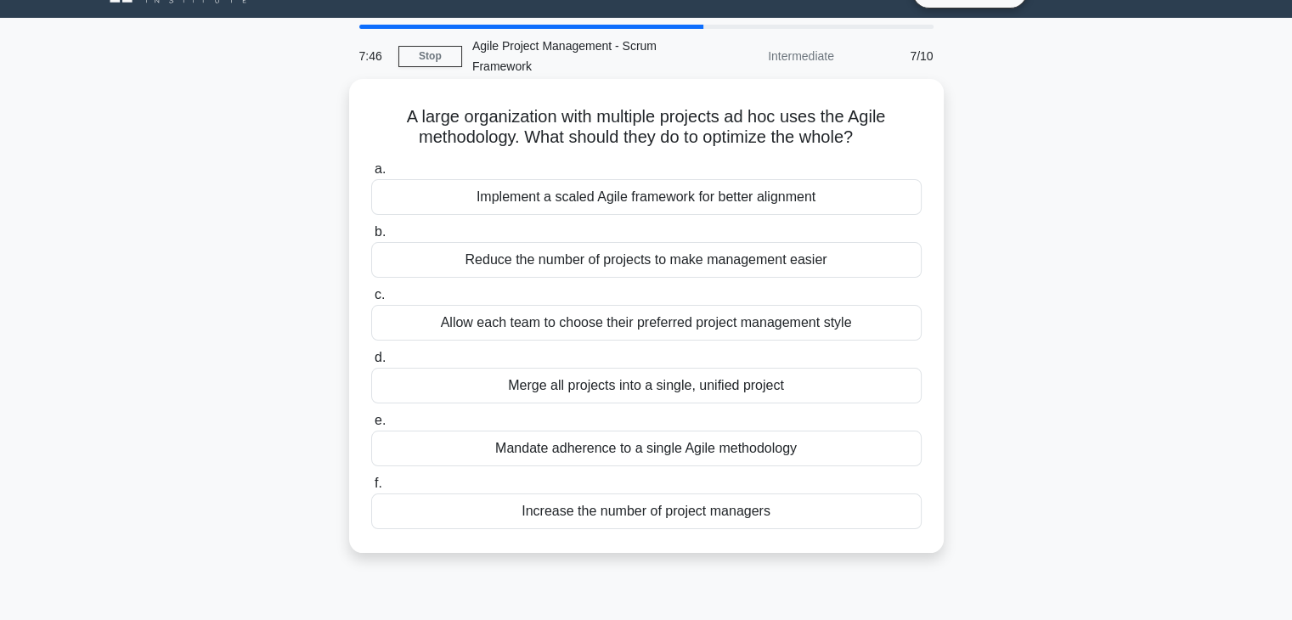
click at [822, 208] on div "Implement a scaled Agile framework for better alignment" at bounding box center [646, 197] width 551 height 36
click at [371, 175] on input "a. Implement a scaled Agile framework for better alignment" at bounding box center [371, 169] width 0 height 11
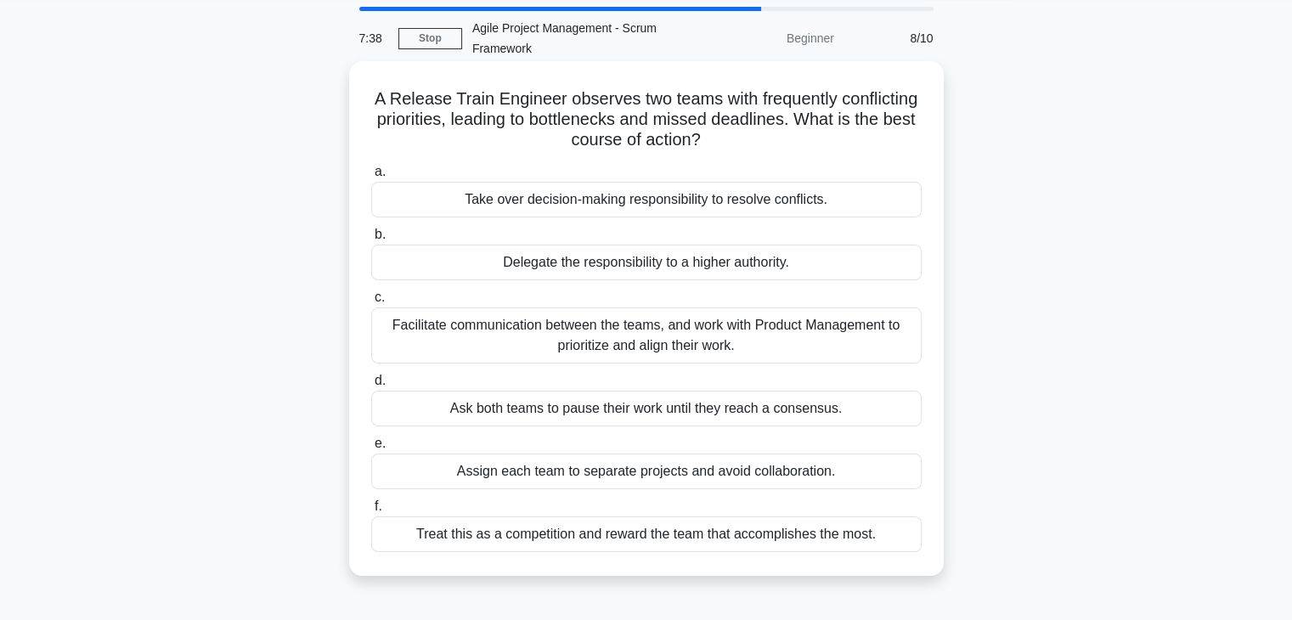
scroll to position [58, 0]
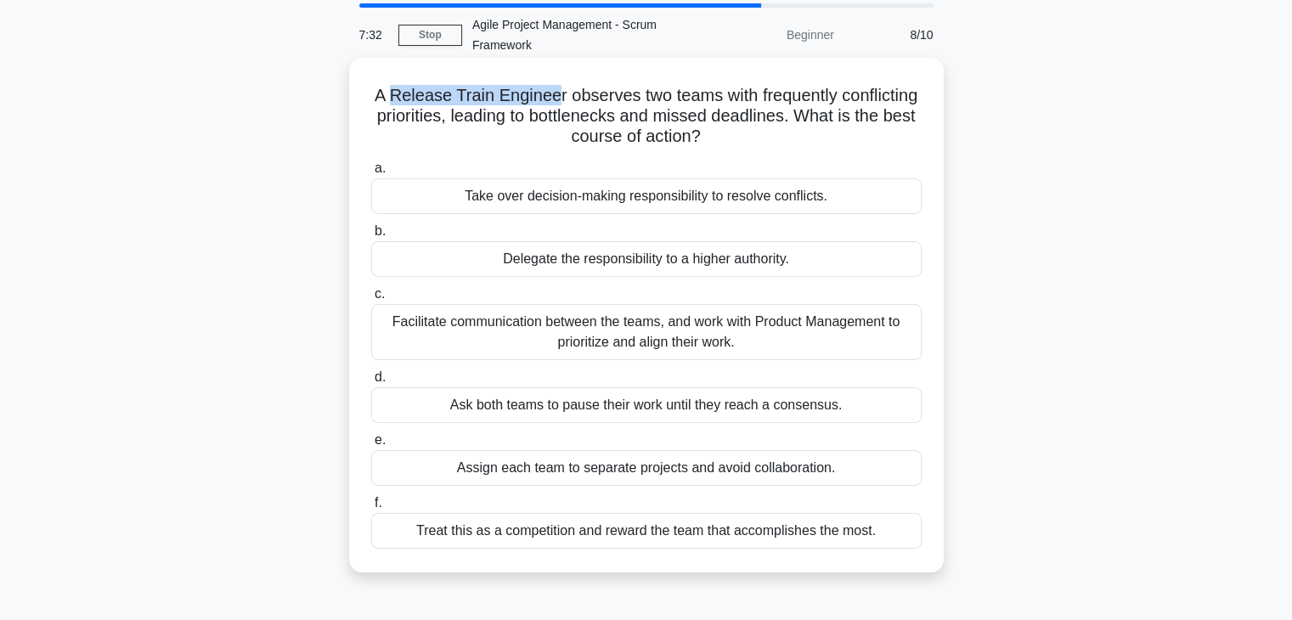
drag, startPoint x: 432, startPoint y: 91, endPoint x: 595, endPoint y: 93, distance: 163.1
click at [595, 93] on h5 "A Release Train Engineer observes two teams with frequently conflicting priorit…" at bounding box center [647, 116] width 554 height 63
click at [878, 150] on div "A Release Train Engineer observes two teams with frequently conflicting priorit…" at bounding box center [646, 315] width 581 height 501
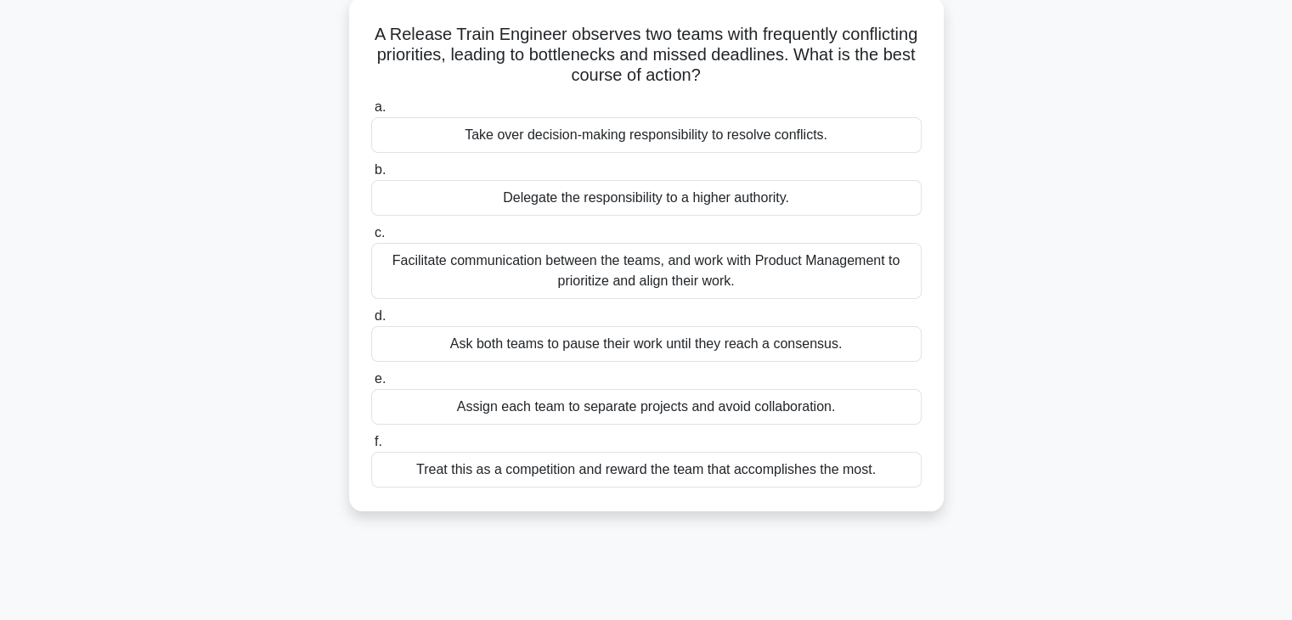
scroll to position [121, 0]
click at [740, 274] on div "Facilitate communication between the teams, and work with Product Management to…" at bounding box center [646, 269] width 551 height 56
click at [371, 237] on input "c. Facilitate communication between the teams, and work with Product Management…" at bounding box center [371, 231] width 0 height 11
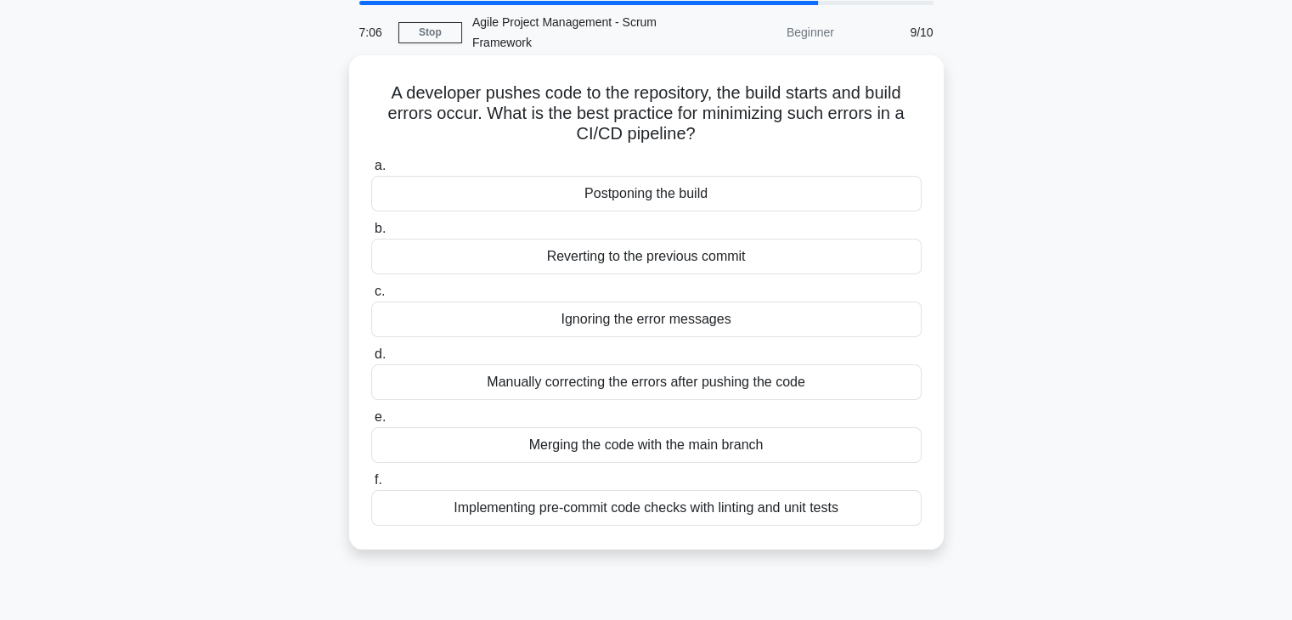
scroll to position [65, 0]
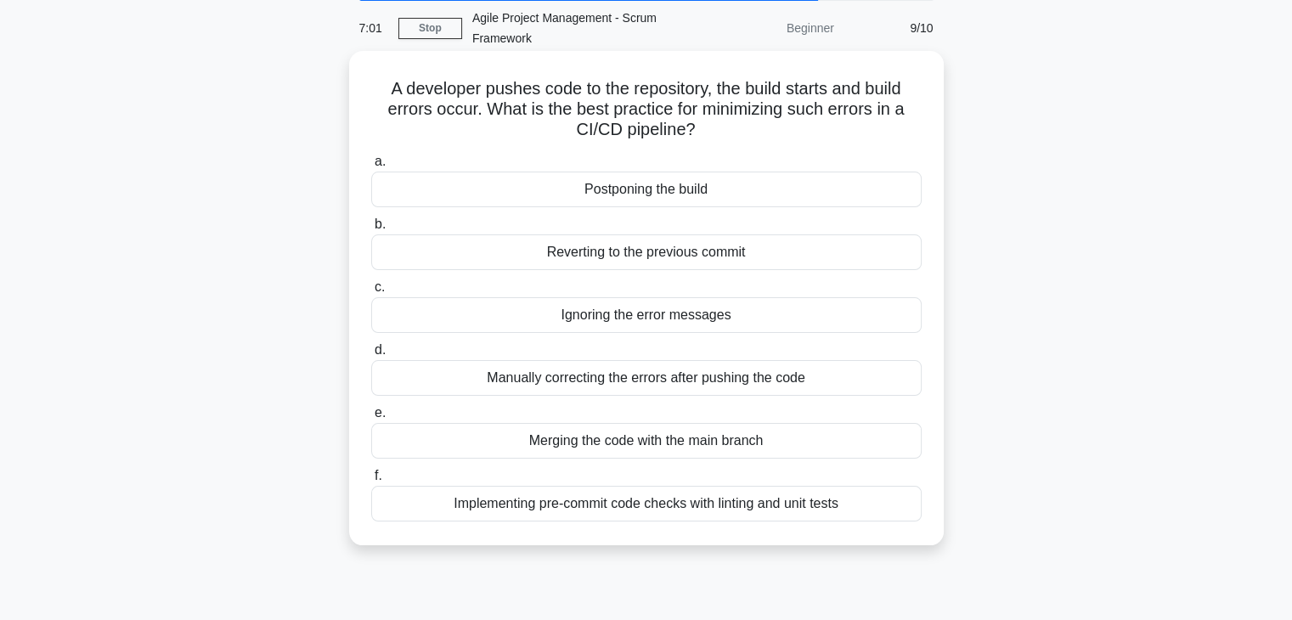
drag, startPoint x: 483, startPoint y: 109, endPoint x: 914, endPoint y: 129, distance: 431.2
click at [914, 129] on h5 "A developer pushes code to the repository, the build starts and build errors oc…" at bounding box center [647, 109] width 554 height 63
click at [795, 138] on h5 "A developer pushes code to the repository, the build starts and build errors oc…" at bounding box center [647, 109] width 554 height 63
click at [737, 246] on div "Reverting to the previous commit" at bounding box center [646, 252] width 551 height 36
click at [371, 230] on input "b. Reverting to the previous commit" at bounding box center [371, 224] width 0 height 11
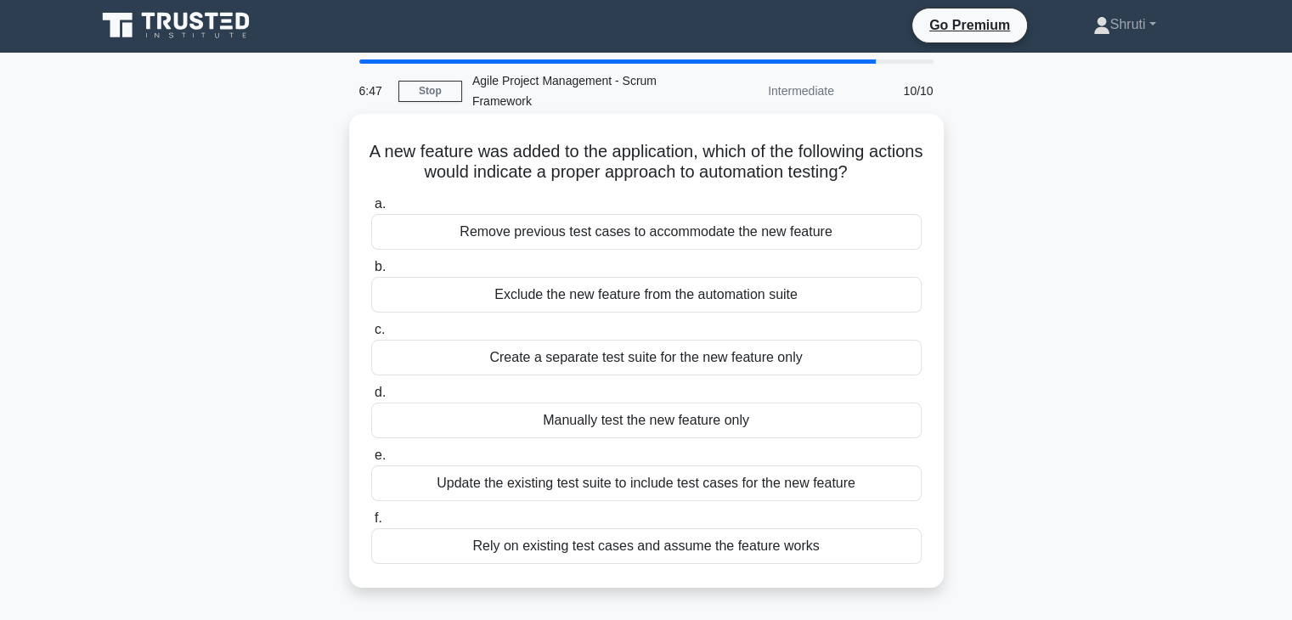
scroll to position [0, 0]
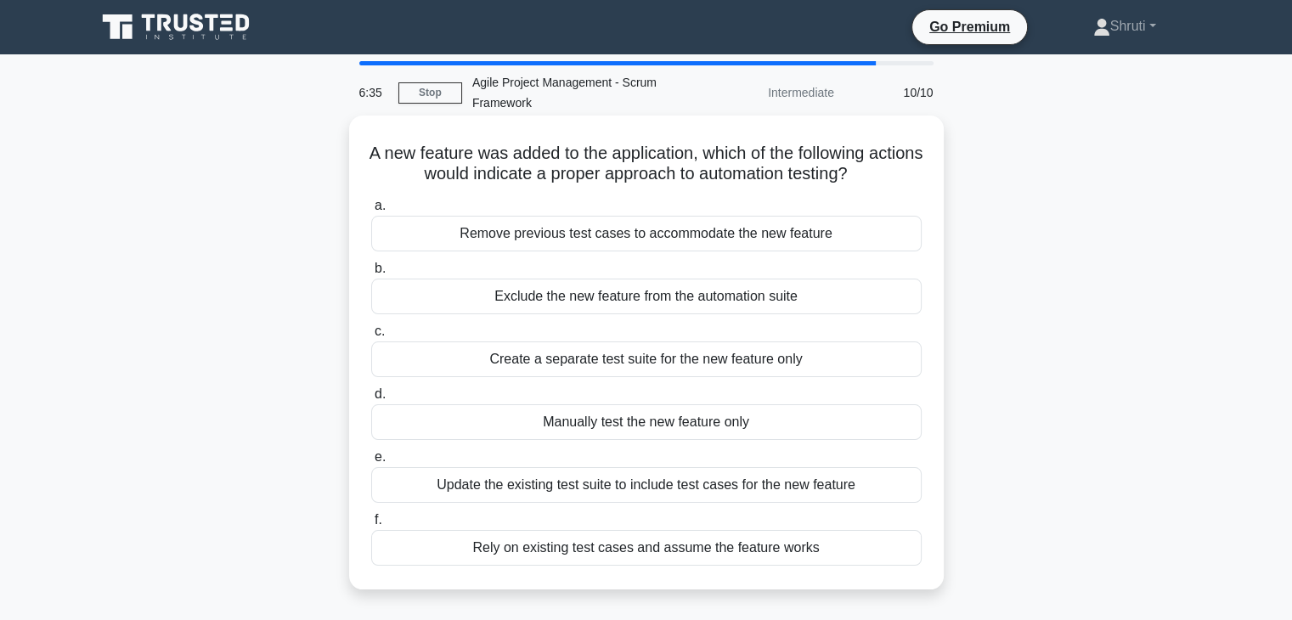
click at [760, 371] on div "Create a separate test suite for the new feature only" at bounding box center [646, 360] width 551 height 36
click at [371, 337] on input "c. Create a separate test suite for the new feature only" at bounding box center [371, 331] width 0 height 11
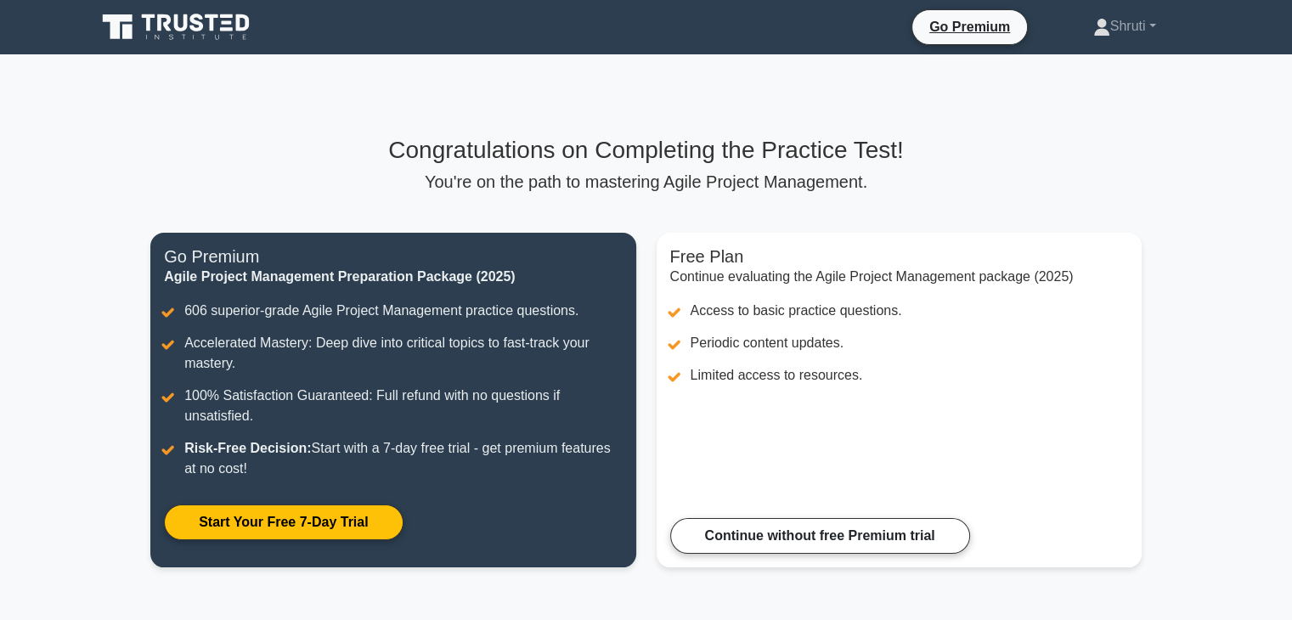
scroll to position [5, 0]
